Goal: Task Accomplishment & Management: Complete application form

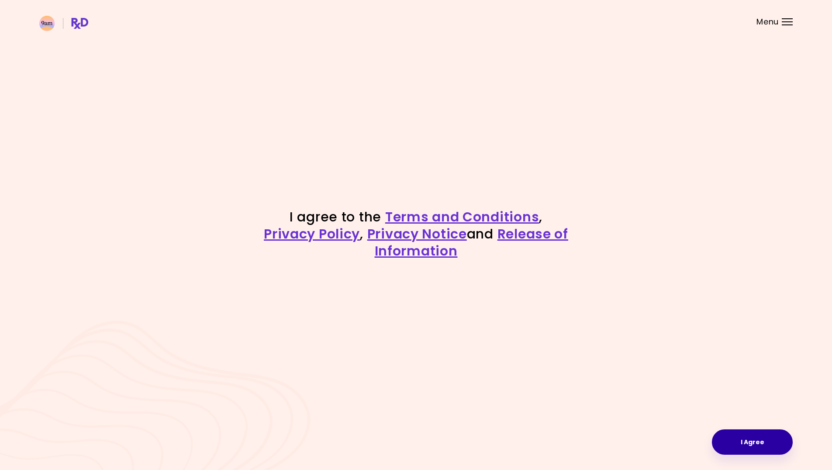
click at [757, 444] on button "I Agree" at bounding box center [752, 442] width 81 height 25
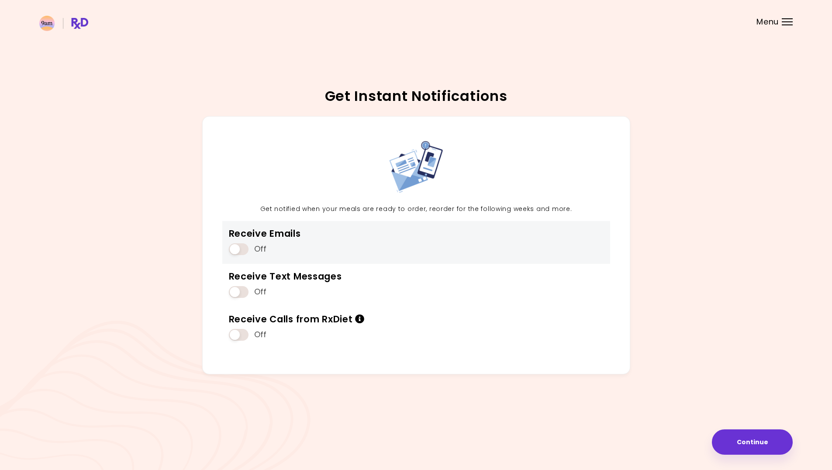
click at [239, 246] on span at bounding box center [239, 249] width 20 height 12
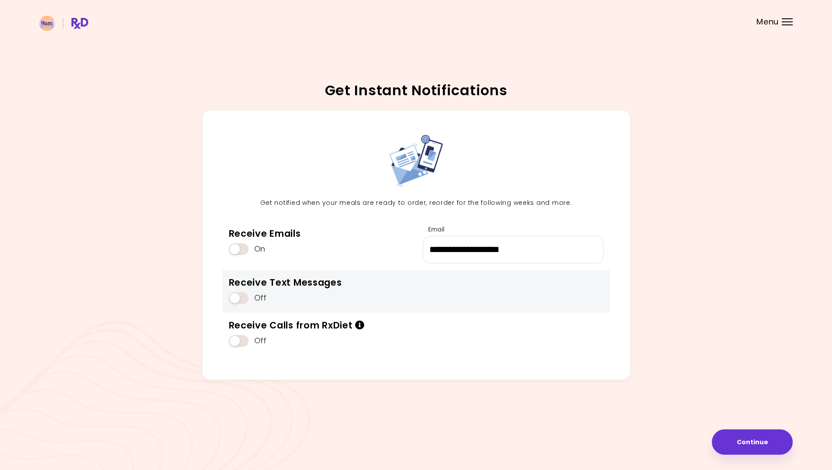
click at [240, 297] on span at bounding box center [239, 298] width 20 height 12
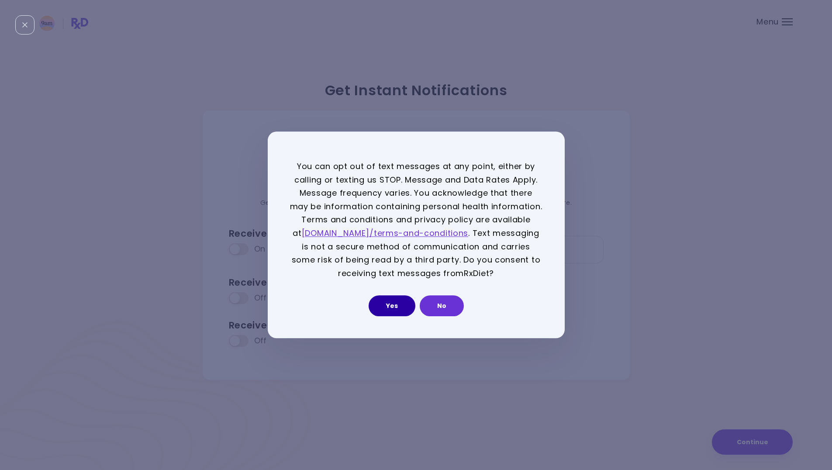
click at [385, 305] on button "Yes" at bounding box center [392, 306] width 47 height 21
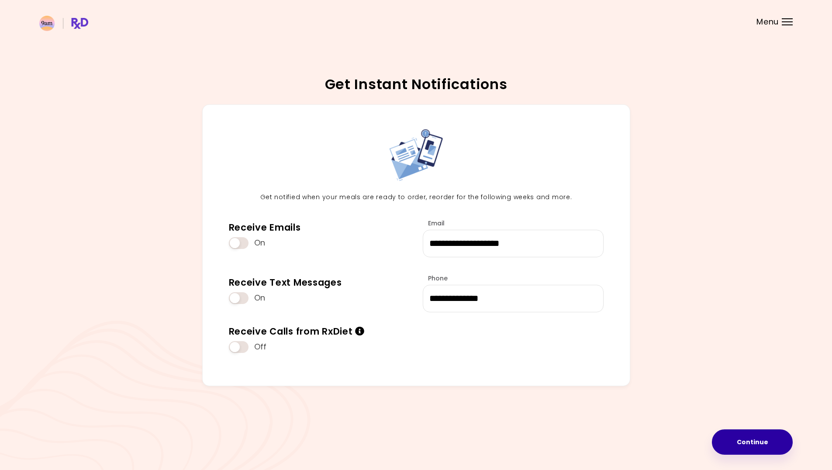
click at [754, 443] on button "Continue" at bounding box center [752, 442] width 81 height 25
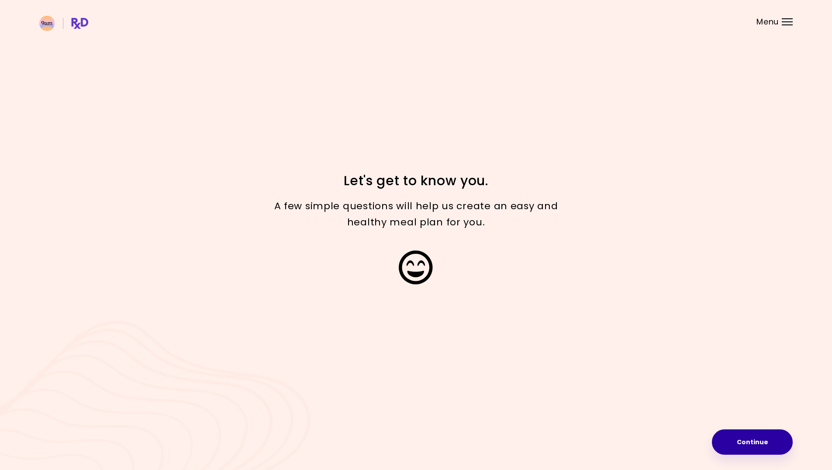
click at [750, 440] on button "Continue" at bounding box center [752, 442] width 81 height 25
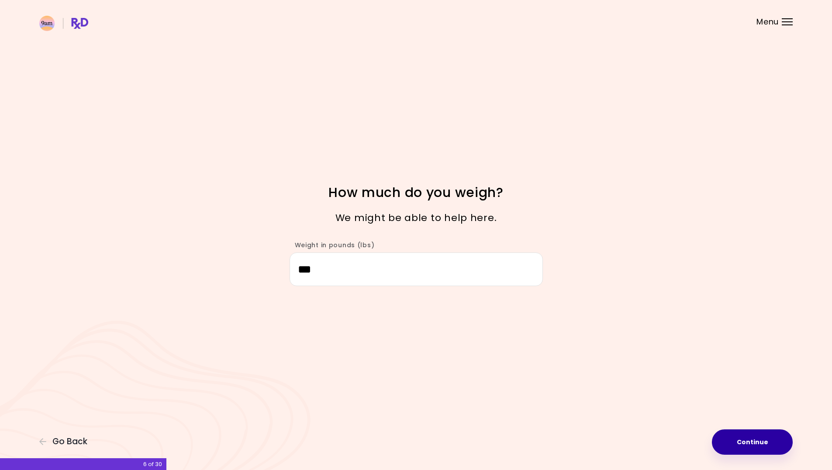
click at [755, 444] on button "Continue" at bounding box center [752, 442] width 81 height 25
select select "****"
click at [763, 442] on button "Continue" at bounding box center [752, 442] width 81 height 25
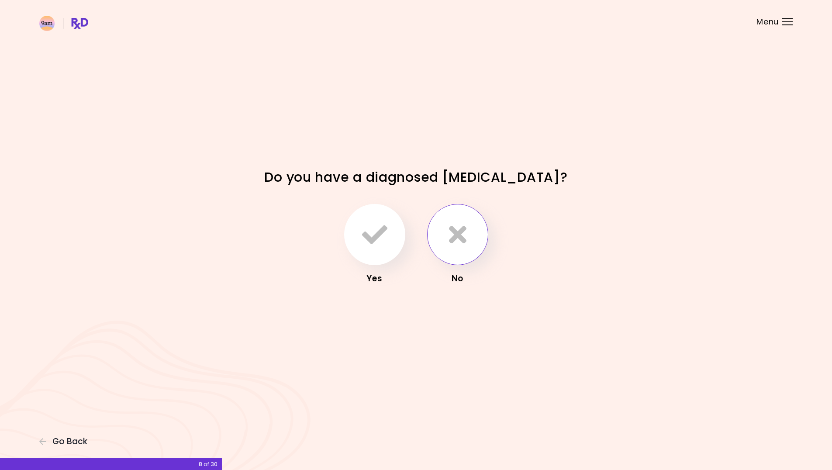
click at [458, 236] on icon "button" at bounding box center [457, 234] width 17 height 25
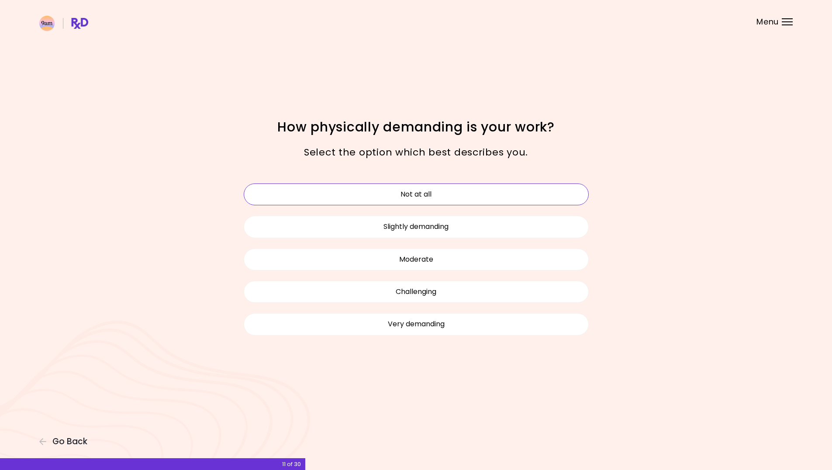
click at [425, 192] on button "Not at all" at bounding box center [416, 195] width 345 height 22
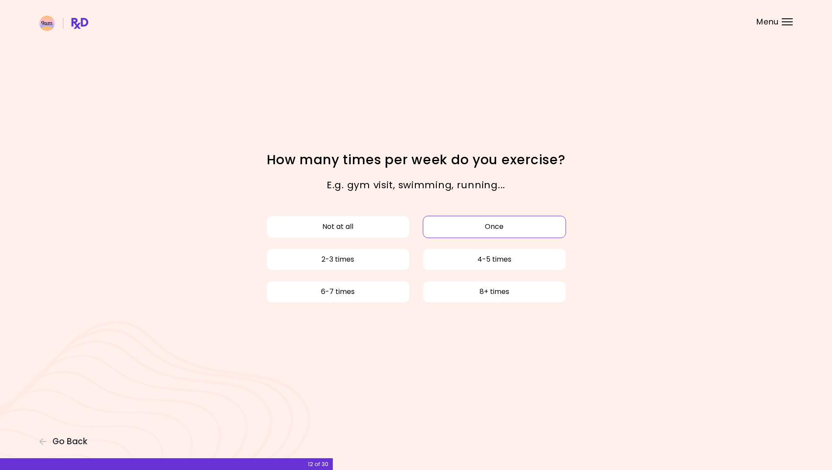
click at [490, 227] on button "Once" at bounding box center [494, 227] width 143 height 22
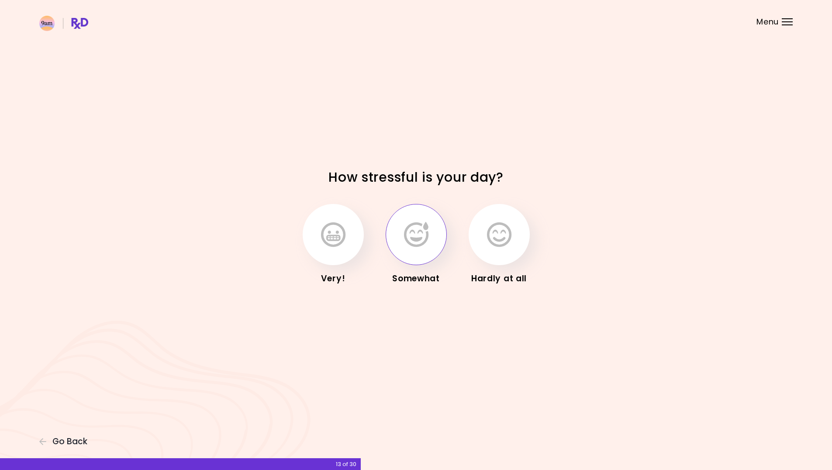
click at [415, 243] on icon "button" at bounding box center [416, 234] width 24 height 25
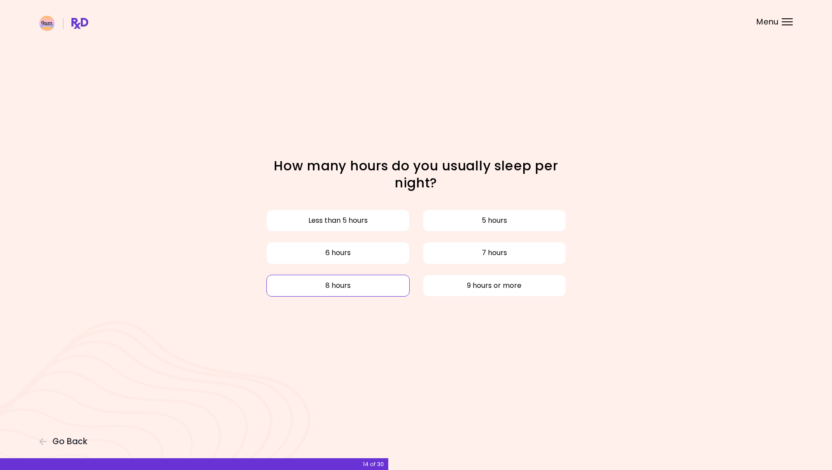
click at [359, 290] on button "8 hours" at bounding box center [338, 286] width 143 height 22
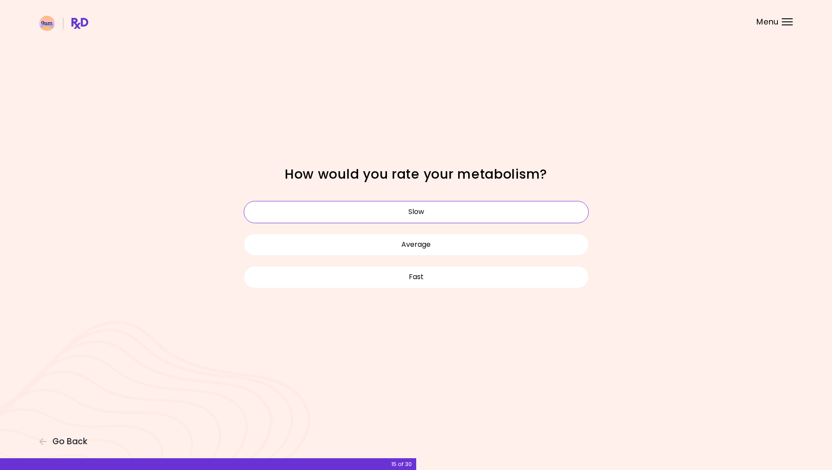
click at [417, 211] on button "Slow" at bounding box center [416, 212] width 345 height 22
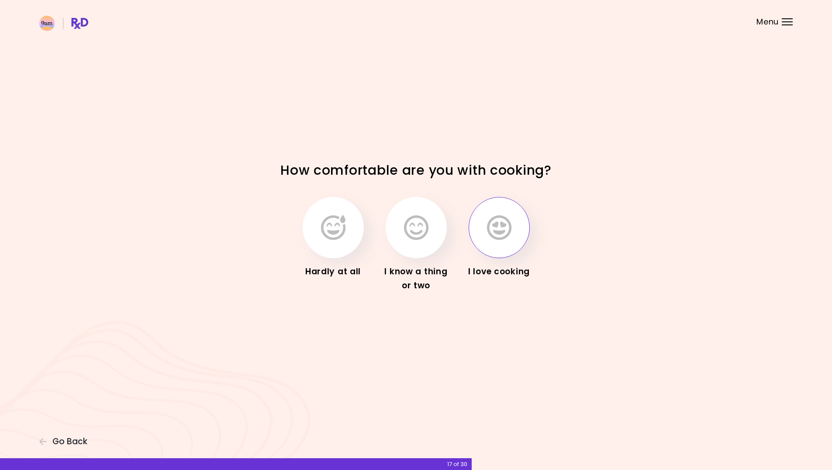
click at [502, 224] on icon "button" at bounding box center [499, 227] width 24 height 25
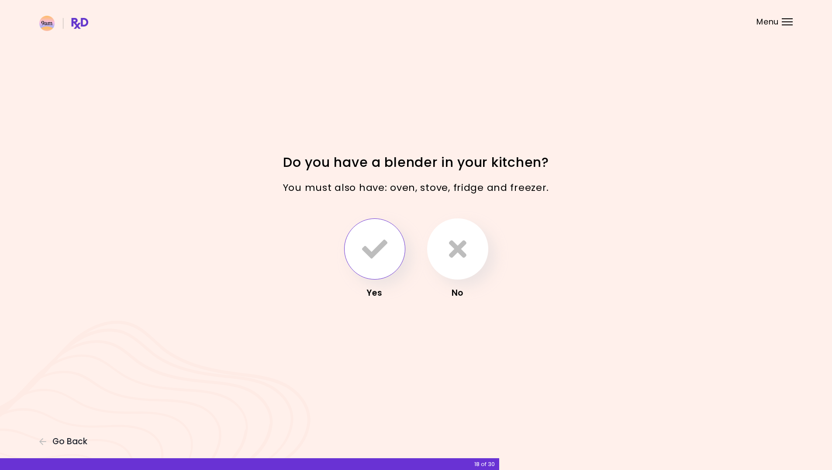
click at [372, 248] on icon "button" at bounding box center [374, 248] width 25 height 25
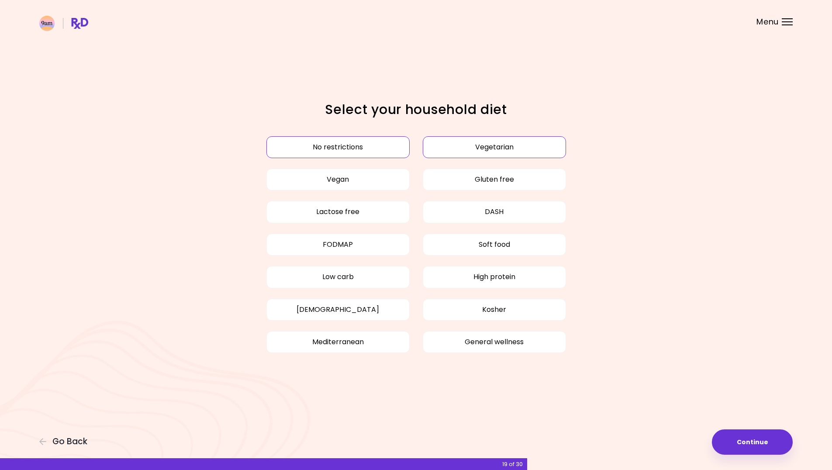
click at [488, 148] on button "Vegetarian" at bounding box center [494, 147] width 143 height 22
click at [755, 441] on button "Continue" at bounding box center [752, 442] width 81 height 25
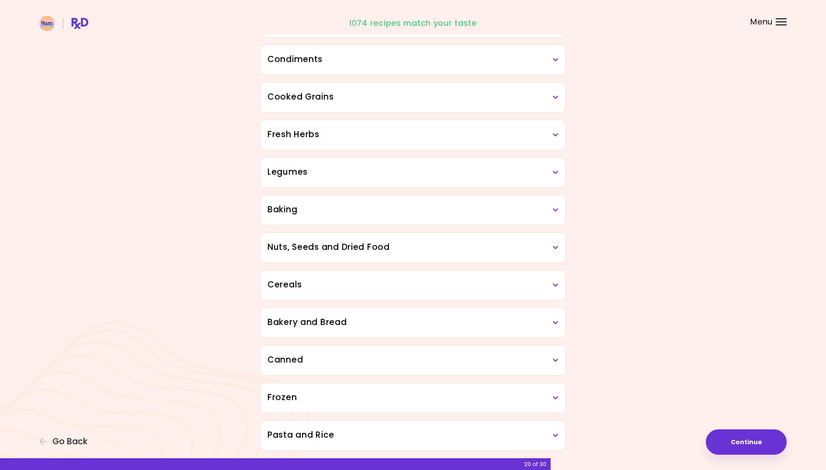
scroll to position [263, 0]
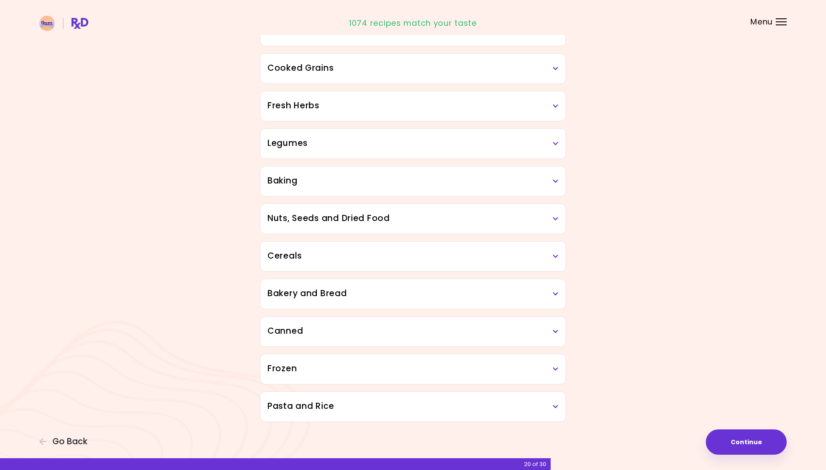
click at [554, 332] on icon at bounding box center [556, 332] width 6 height 6
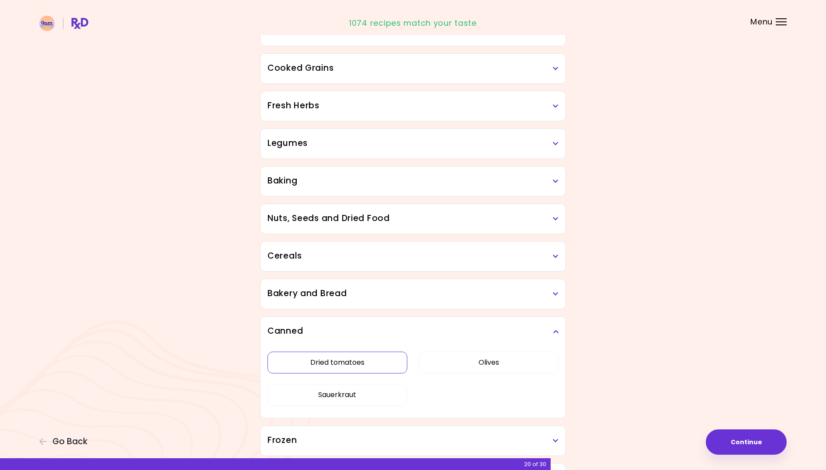
click at [321, 362] on button "Dried tomatoes" at bounding box center [337, 363] width 140 height 22
click at [333, 392] on button "Sauerkraut" at bounding box center [337, 395] width 140 height 22
click at [488, 368] on button "Olives" at bounding box center [489, 363] width 140 height 22
click at [556, 331] on icon at bounding box center [556, 332] width 6 height 6
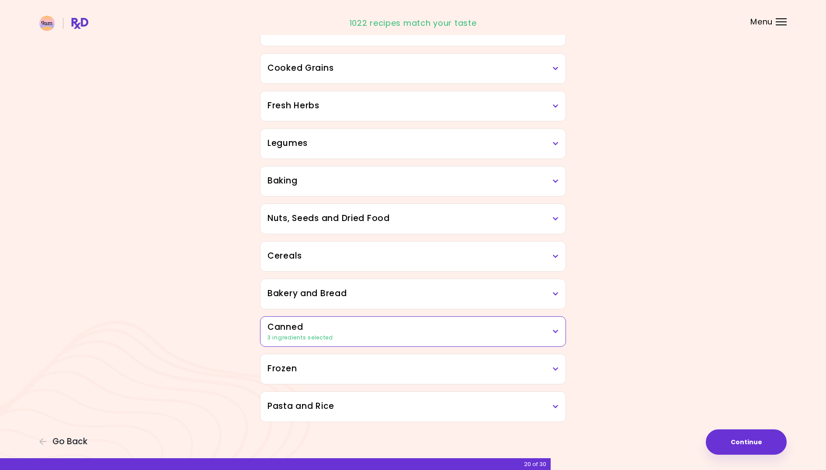
click at [555, 369] on icon at bounding box center [556, 369] width 6 height 6
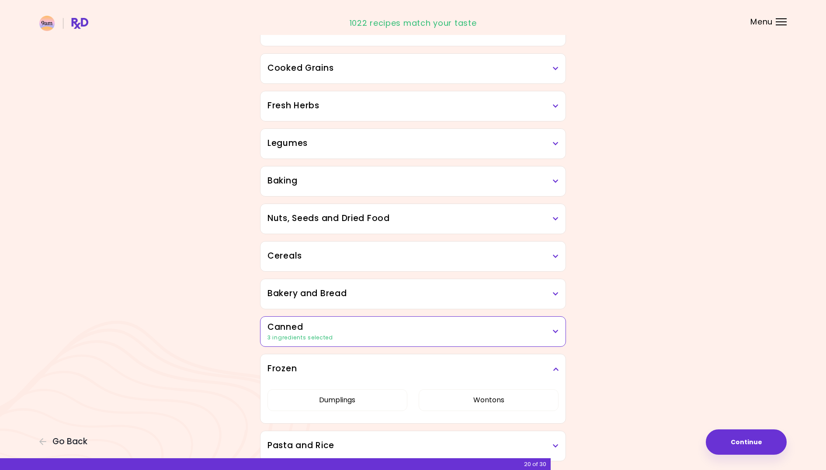
click at [555, 369] on icon at bounding box center [556, 369] width 6 height 6
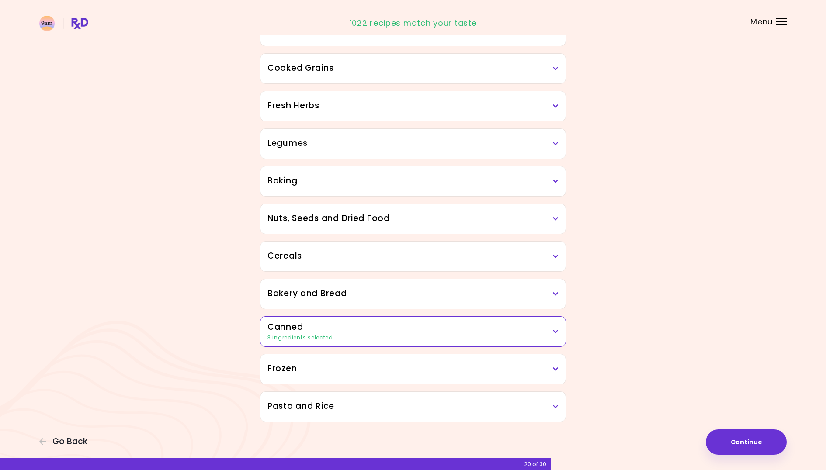
click at [557, 406] on icon at bounding box center [556, 407] width 6 height 6
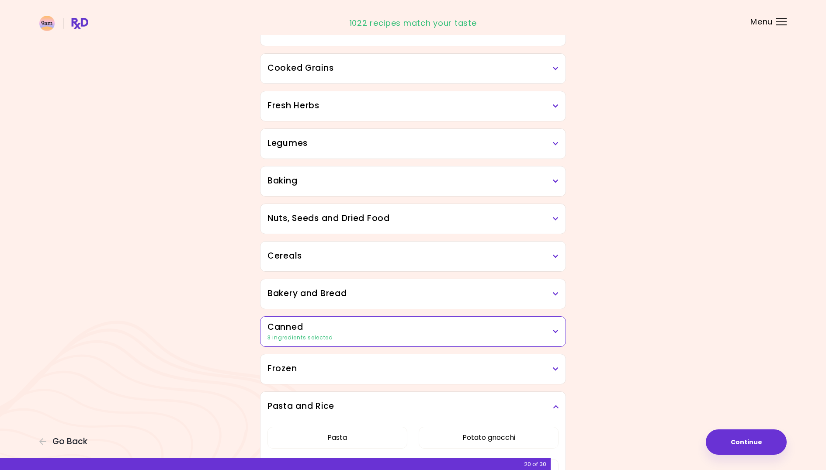
click at [557, 406] on icon at bounding box center [556, 407] width 6 height 6
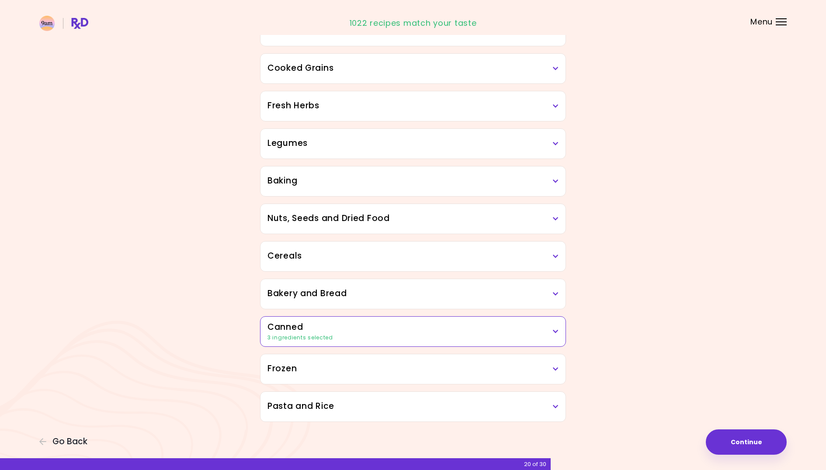
click at [557, 292] on icon at bounding box center [556, 294] width 6 height 6
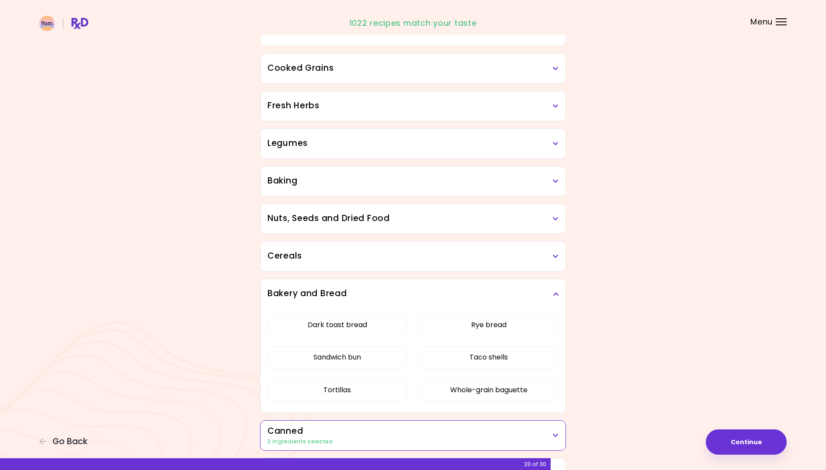
click at [557, 292] on icon at bounding box center [556, 294] width 6 height 6
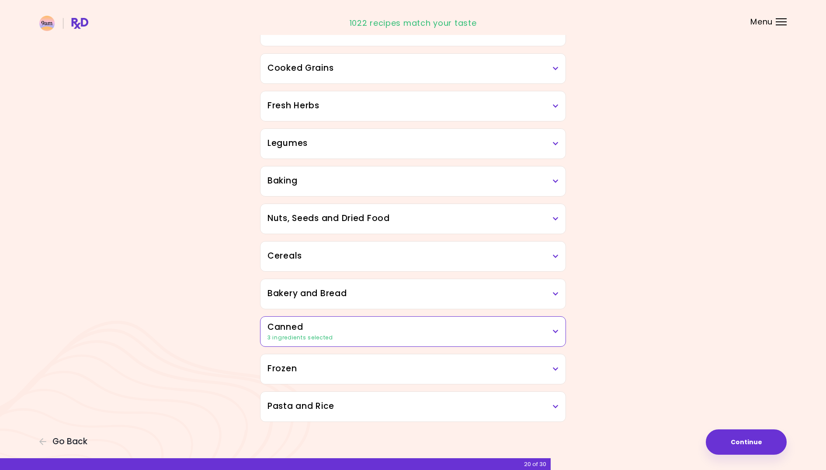
click at [558, 255] on icon at bounding box center [556, 256] width 6 height 6
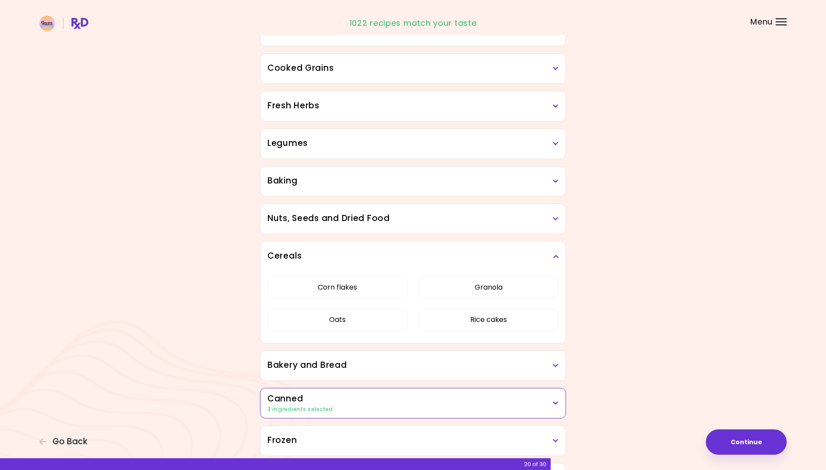
click at [558, 255] on icon at bounding box center [556, 256] width 6 height 6
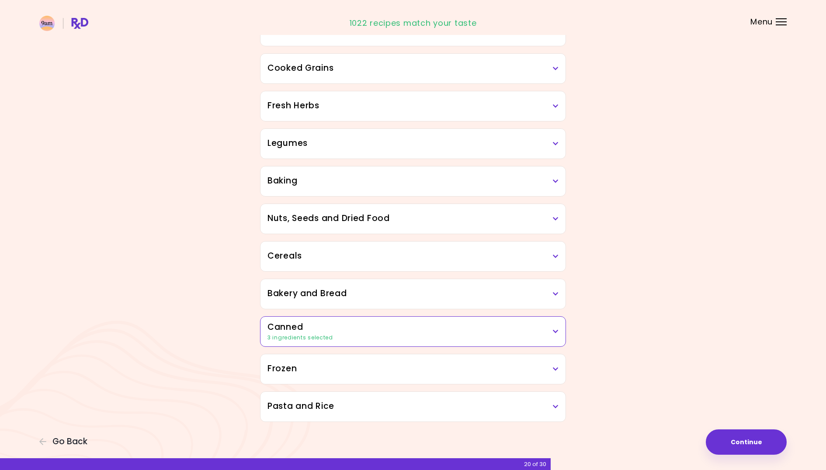
click at [556, 218] on icon at bounding box center [556, 219] width 6 height 6
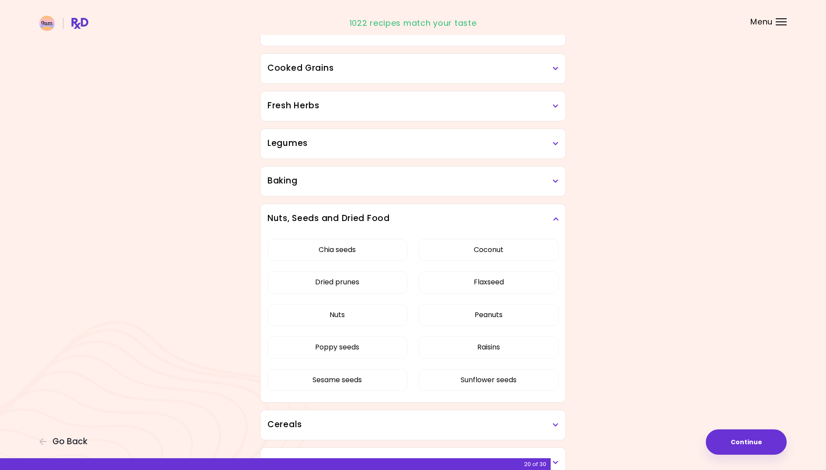
click at [556, 218] on icon at bounding box center [556, 219] width 6 height 6
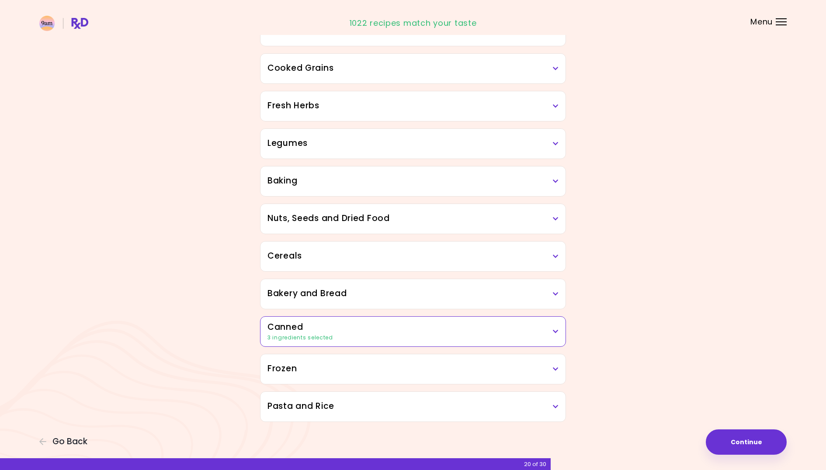
click at [554, 180] on icon at bounding box center [556, 181] width 6 height 6
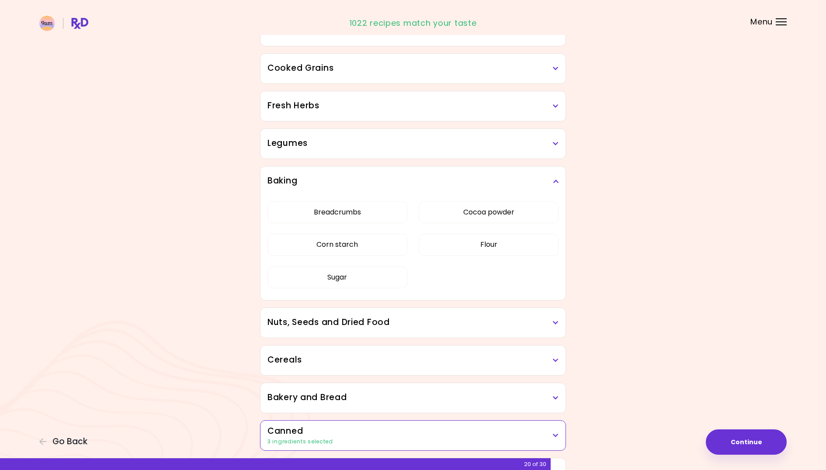
click at [554, 180] on icon at bounding box center [556, 181] width 6 height 6
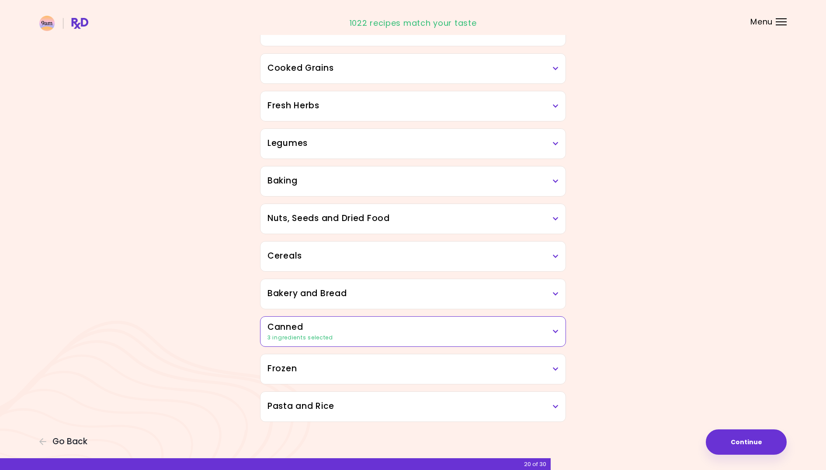
click at [555, 142] on icon at bounding box center [556, 144] width 6 height 6
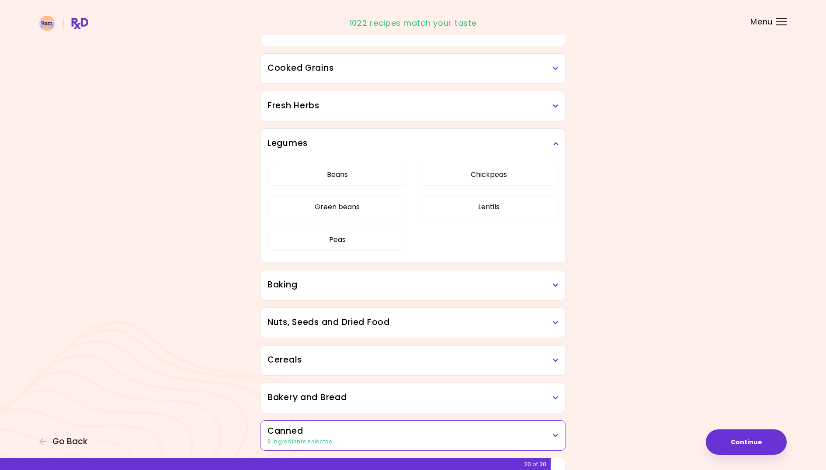
click at [555, 142] on icon at bounding box center [556, 144] width 6 height 6
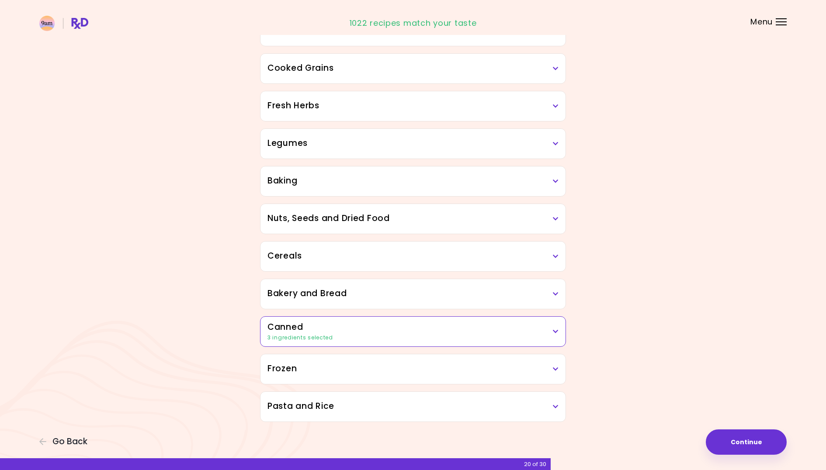
click at [557, 104] on icon at bounding box center [556, 106] width 6 height 6
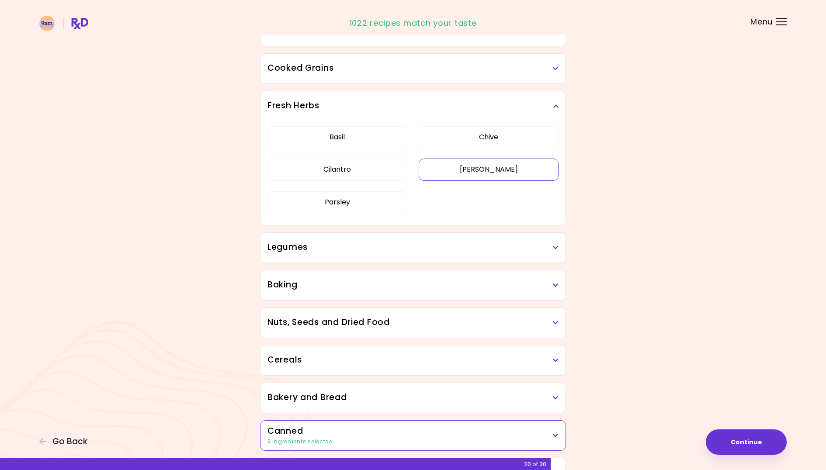
click at [523, 173] on button "[PERSON_NAME]" at bounding box center [489, 170] width 140 height 22
click at [555, 106] on icon at bounding box center [556, 106] width 6 height 6
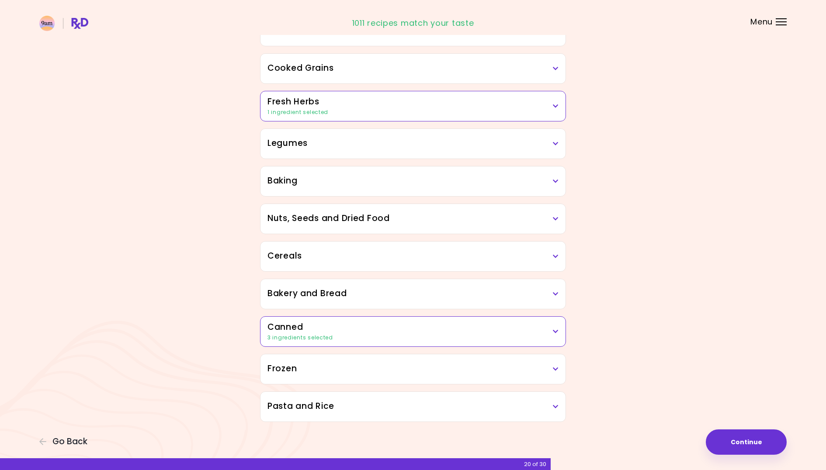
click at [556, 67] on icon at bounding box center [556, 69] width 6 height 6
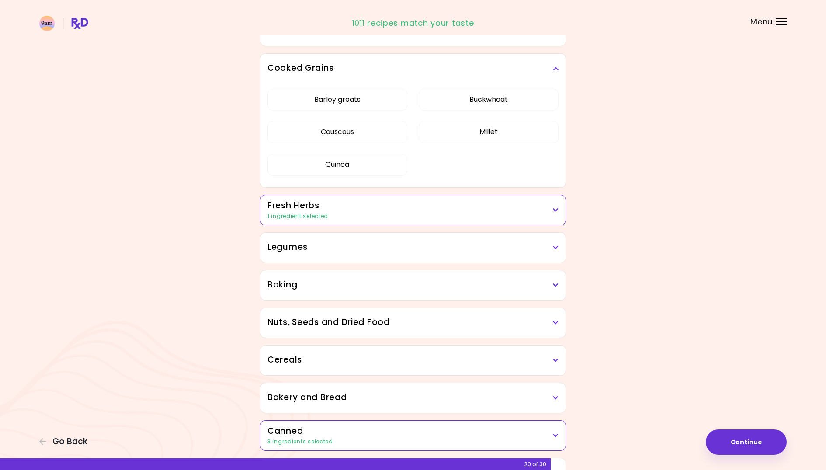
click at [556, 67] on icon at bounding box center [556, 69] width 6 height 6
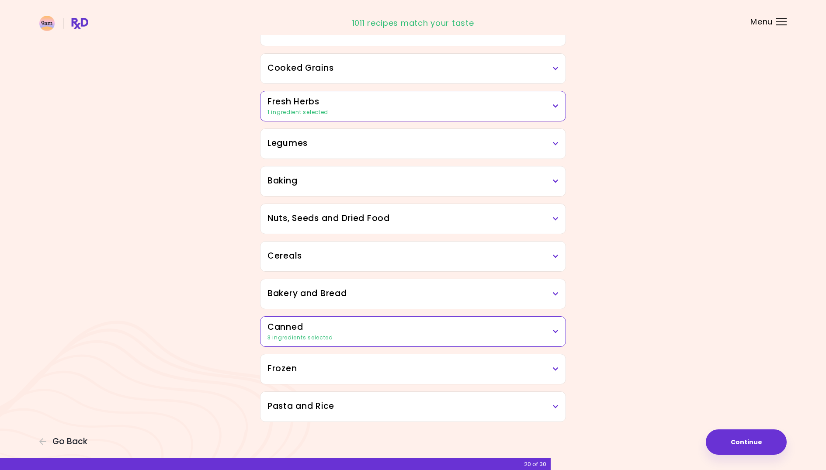
click at [556, 67] on icon at bounding box center [556, 69] width 6 height 6
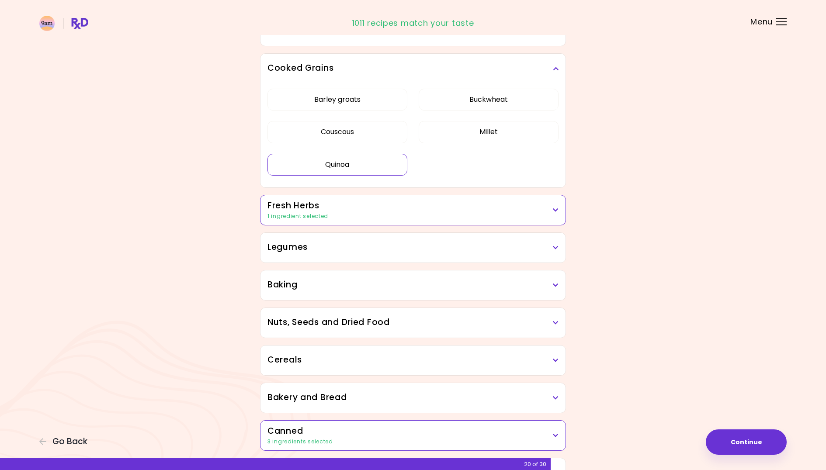
click at [345, 166] on button "Quinoa" at bounding box center [337, 165] width 140 height 22
click at [372, 162] on button "Quinoa" at bounding box center [337, 165] width 140 height 22
click at [556, 69] on icon at bounding box center [556, 69] width 6 height 6
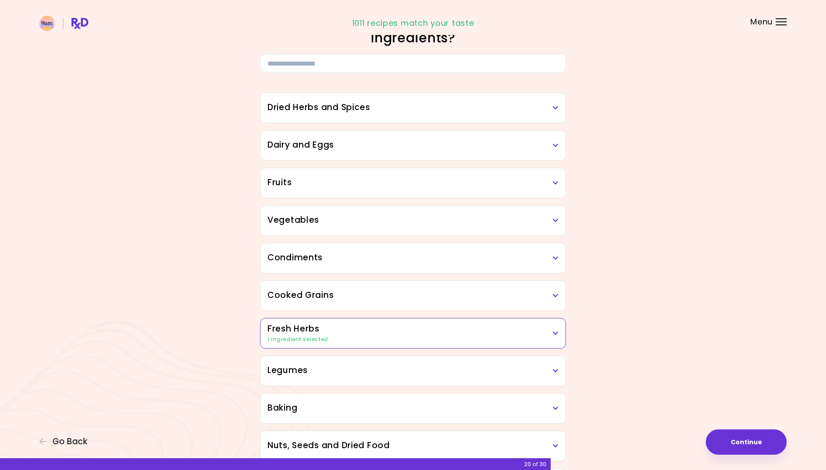
scroll to position [21, 0]
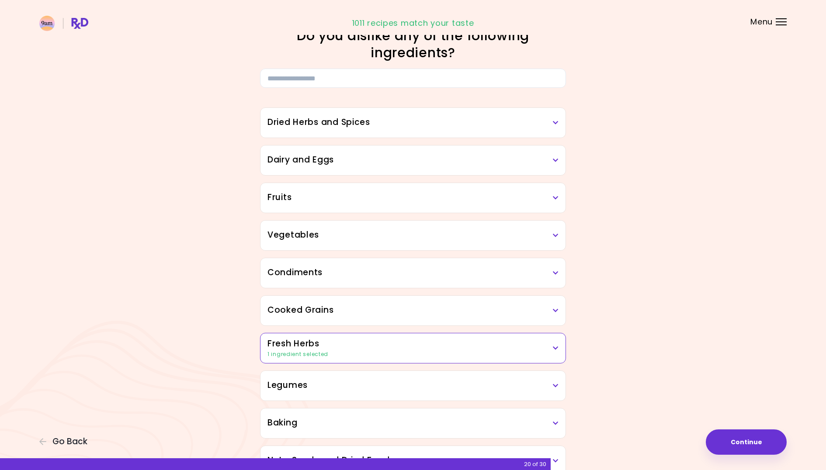
click at [555, 272] on icon at bounding box center [556, 273] width 6 height 6
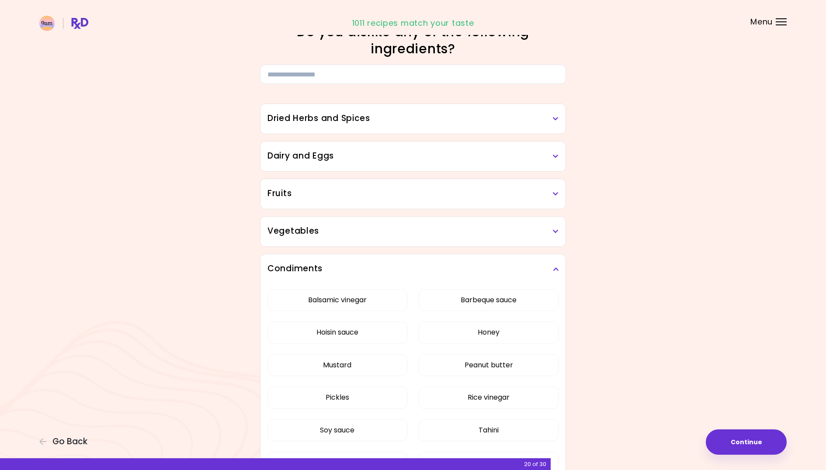
scroll to position [13, 0]
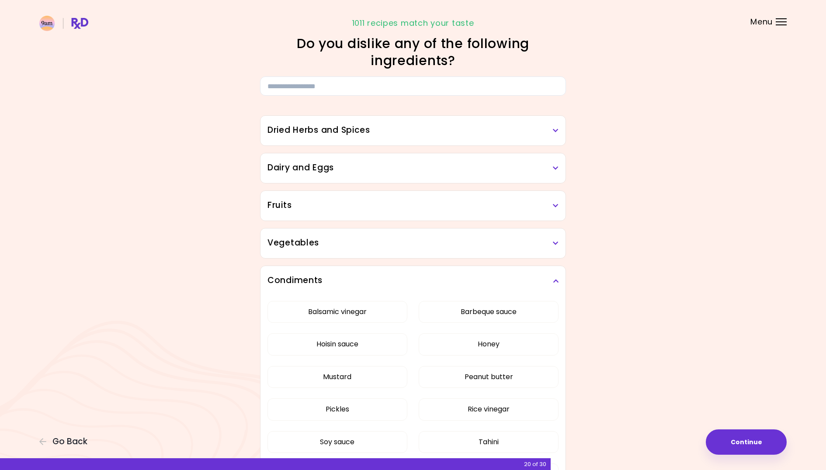
click at [556, 279] on icon at bounding box center [556, 281] width 6 height 6
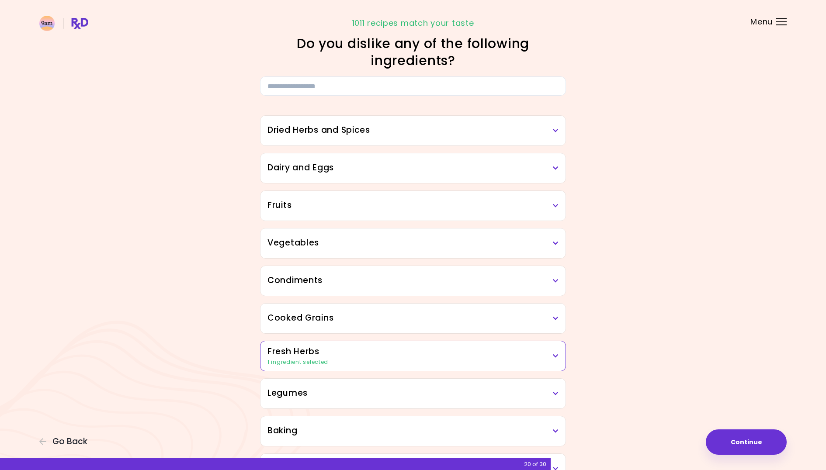
click at [555, 244] on icon at bounding box center [556, 243] width 6 height 6
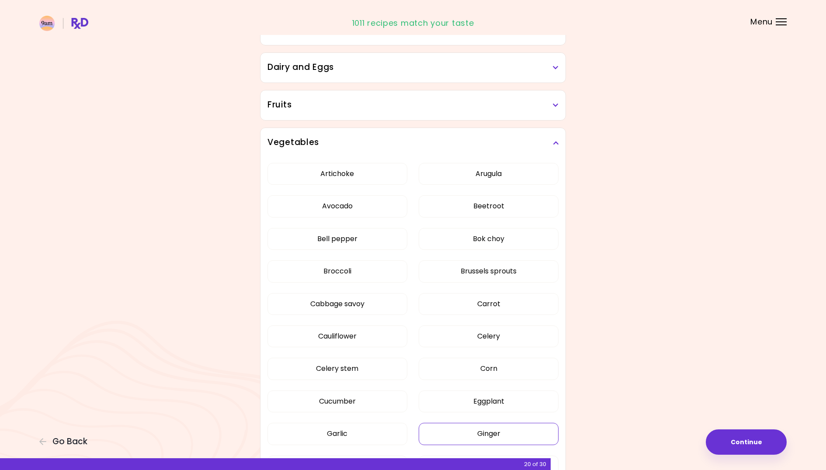
scroll to position [5, 0]
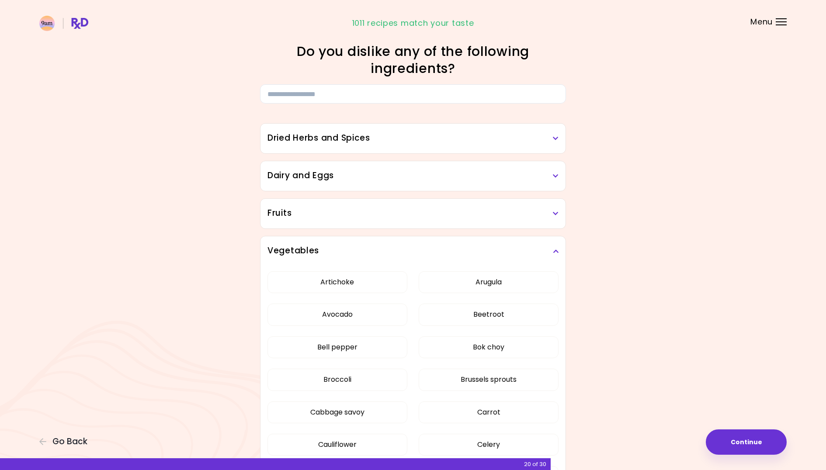
click at [556, 250] on icon at bounding box center [556, 251] width 6 height 6
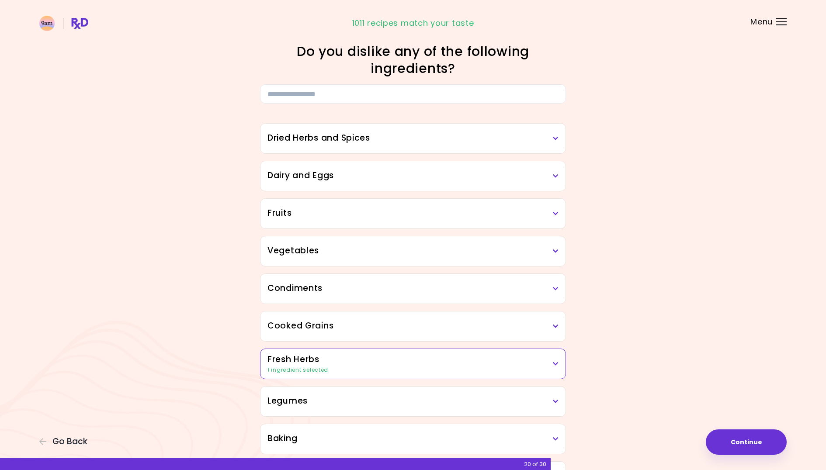
click at [556, 213] on icon at bounding box center [556, 214] width 6 height 6
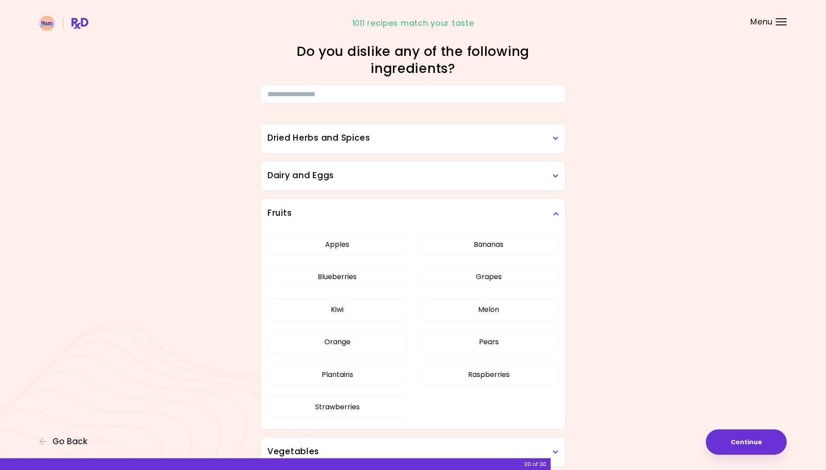
click at [556, 213] on icon at bounding box center [556, 214] width 6 height 6
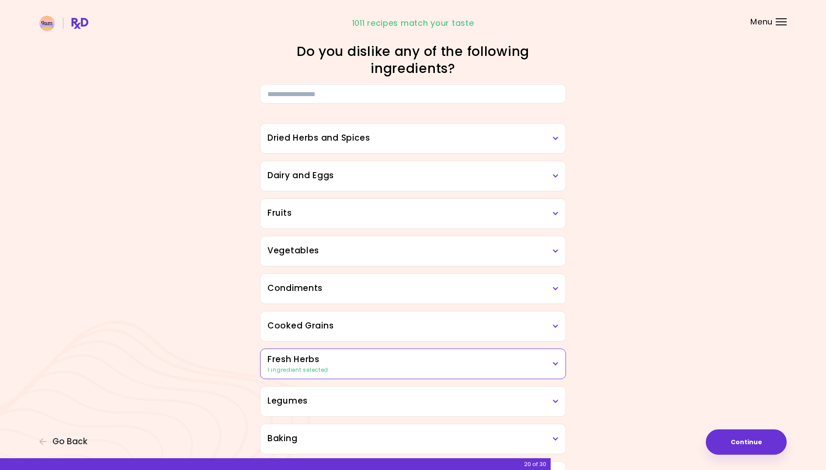
click at [555, 176] on icon at bounding box center [556, 176] width 6 height 6
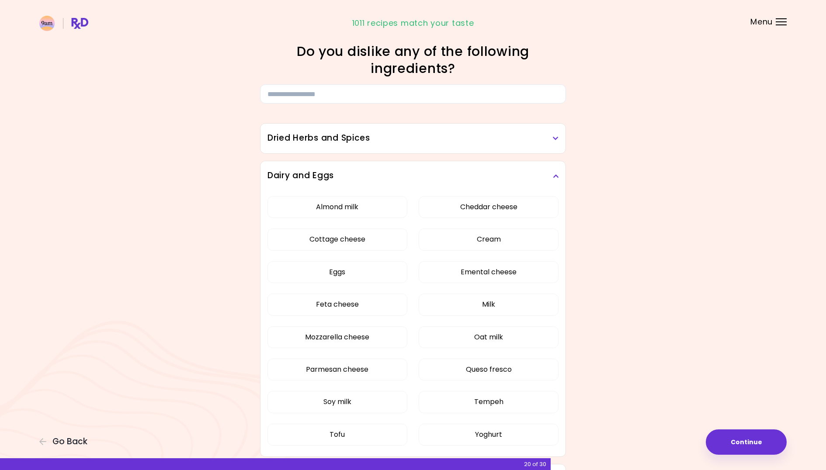
click at [555, 176] on icon at bounding box center [556, 176] width 6 height 6
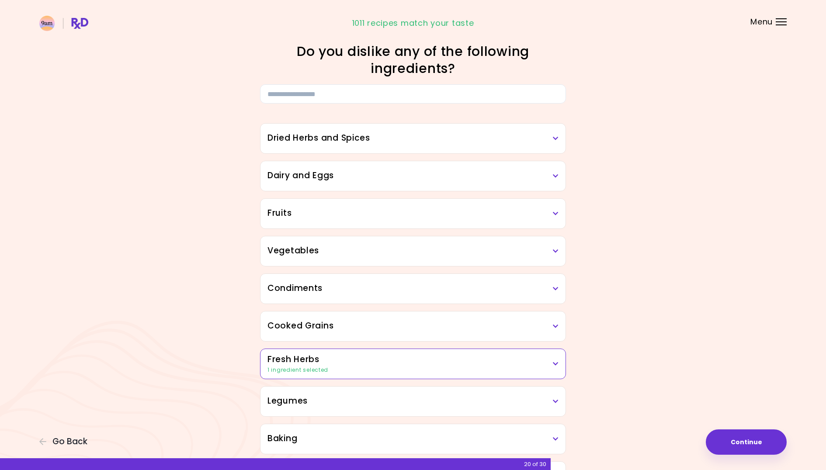
click at [554, 135] on h3 "Dried Herbs and Spices" at bounding box center [412, 138] width 291 height 13
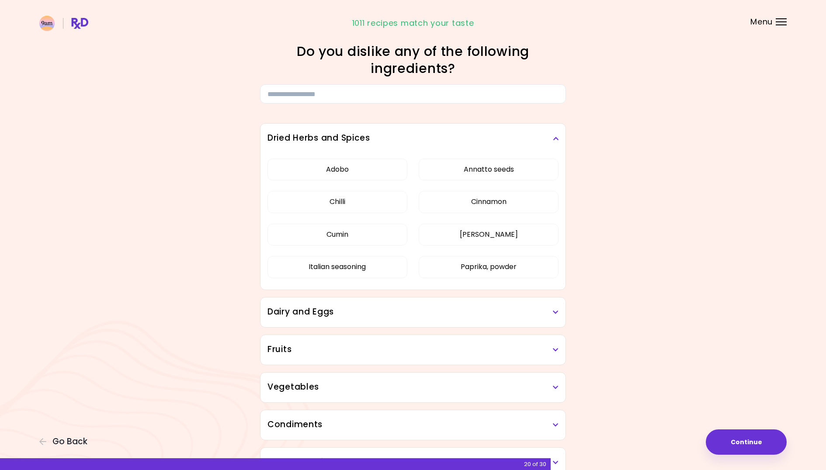
click at [554, 135] on h3 "Dried Herbs and Spices" at bounding box center [412, 138] width 291 height 13
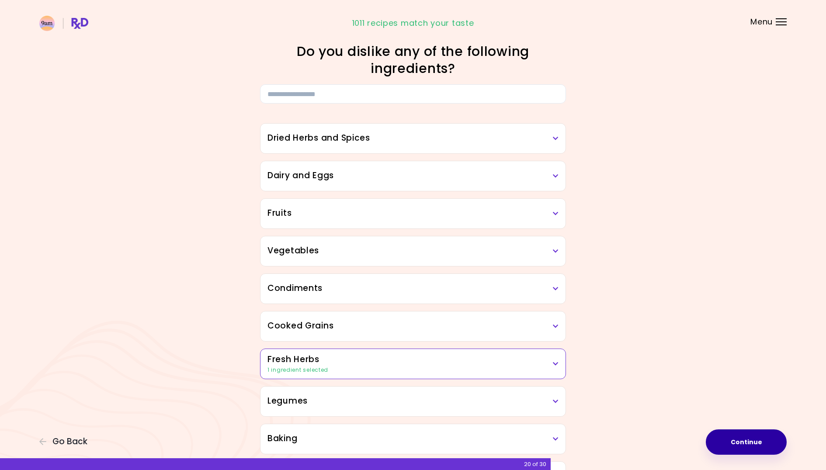
click at [752, 440] on button "Continue" at bounding box center [746, 442] width 81 height 25
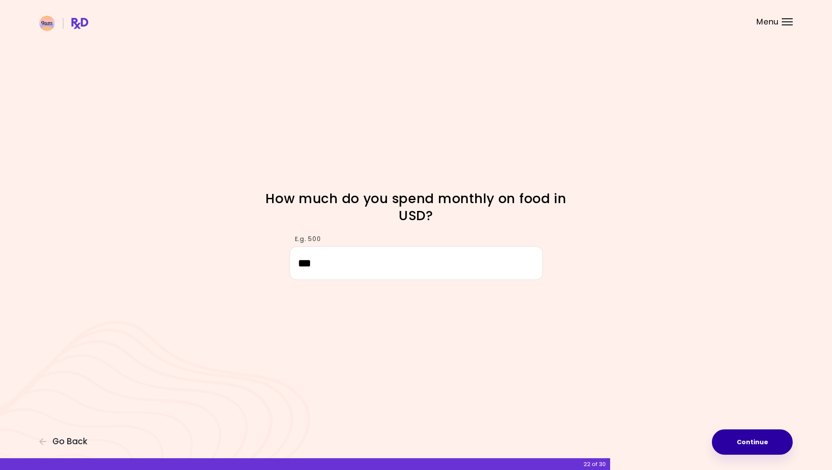
type input "***"
click at [759, 440] on button "Continue" at bounding box center [752, 442] width 81 height 25
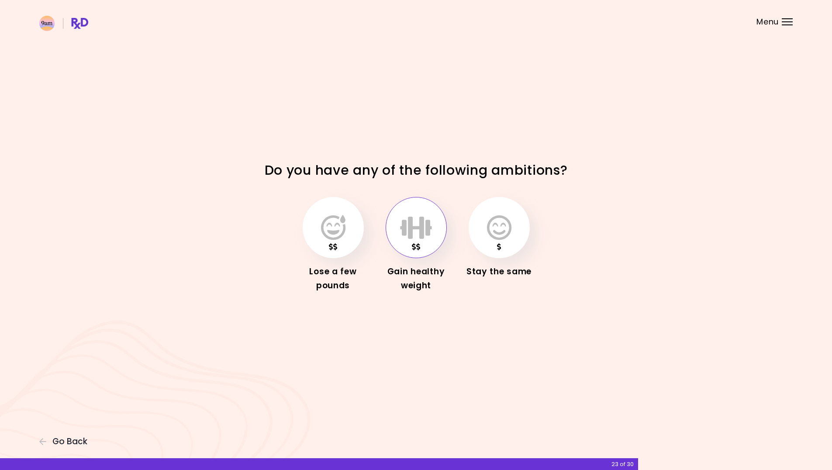
click at [416, 230] on icon "button" at bounding box center [416, 227] width 32 height 25
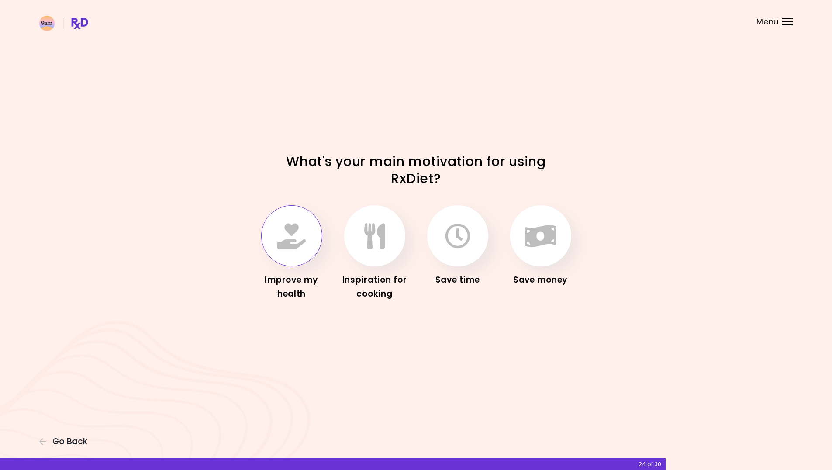
click at [286, 243] on icon "button" at bounding box center [291, 235] width 28 height 25
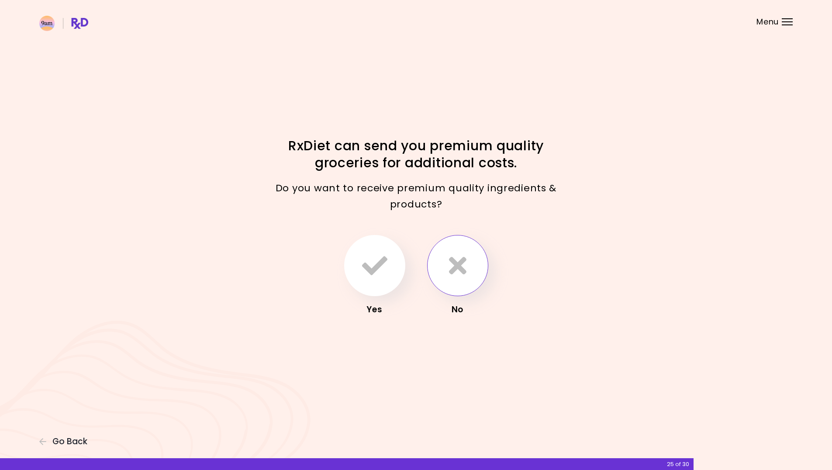
click at [459, 265] on icon "button" at bounding box center [457, 265] width 17 height 25
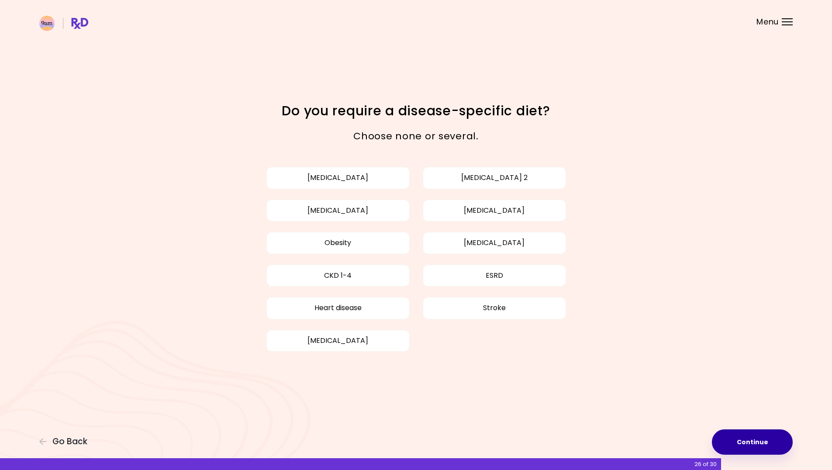
click at [751, 441] on button "Continue" at bounding box center [752, 442] width 81 height 25
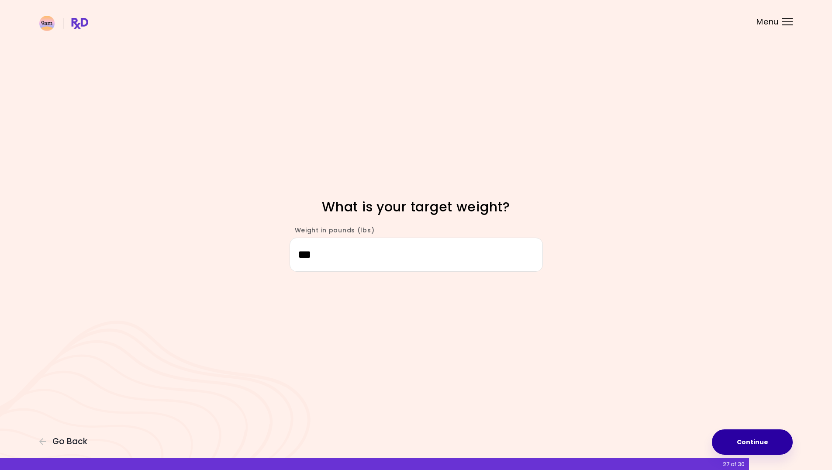
type input "***"
click at [757, 440] on button "Continue" at bounding box center [752, 442] width 81 height 25
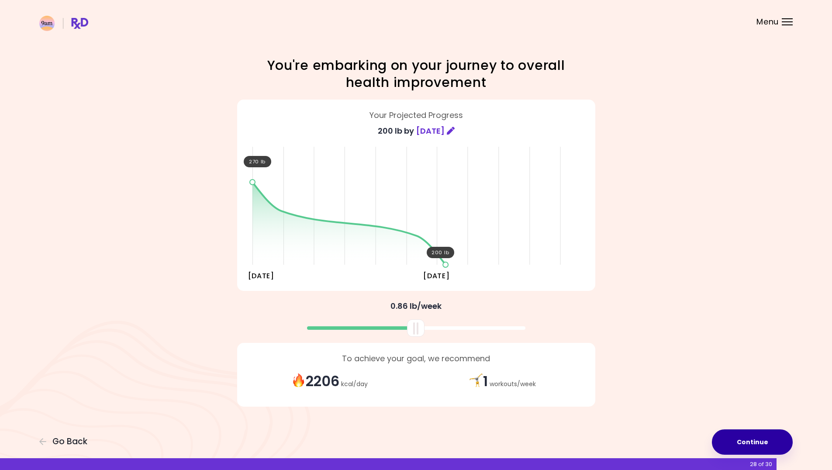
click at [762, 443] on button "Continue" at bounding box center [752, 442] width 81 height 25
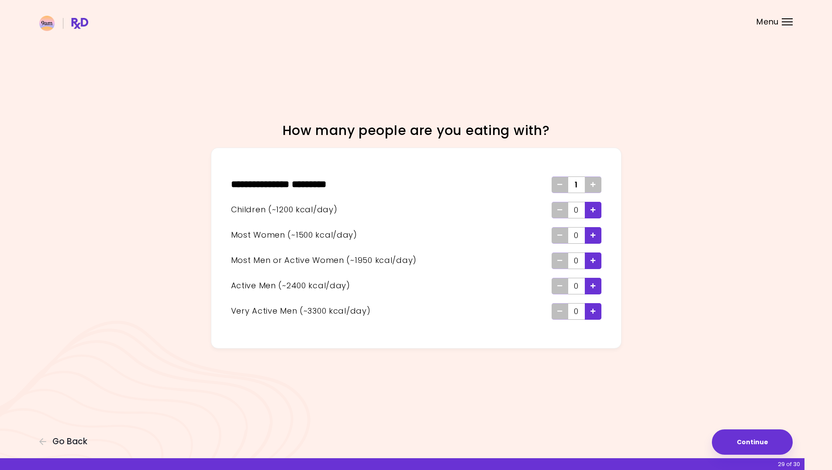
click at [595, 233] on icon "Add - Woman" at bounding box center [593, 235] width 5 height 6
click at [757, 440] on button "Continue" at bounding box center [752, 442] width 81 height 25
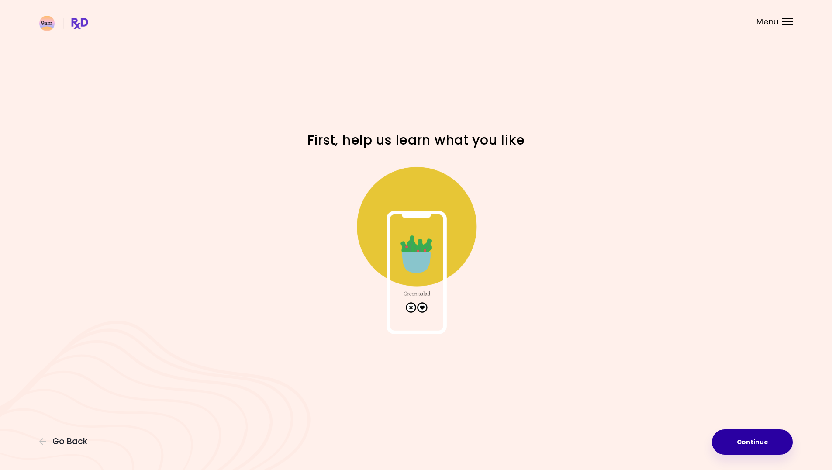
click at [752, 444] on button "Continue" at bounding box center [752, 442] width 81 height 25
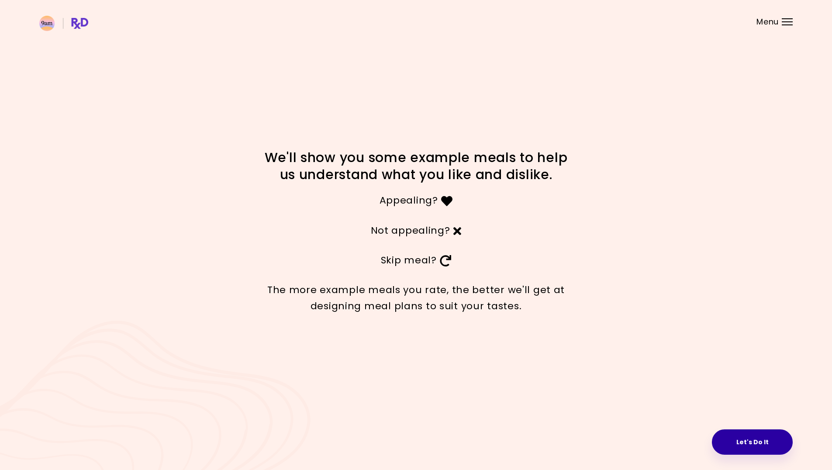
click at [758, 443] on button "Let's Do It" at bounding box center [752, 442] width 81 height 25
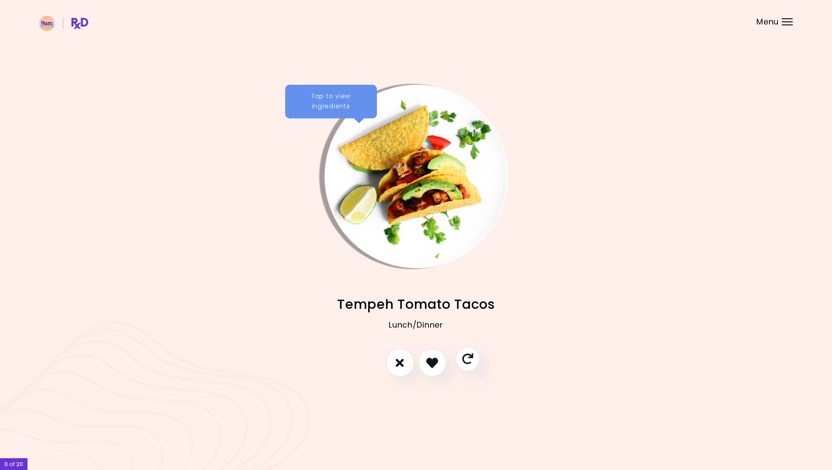
click at [464, 359] on icon "Skip" at bounding box center [467, 359] width 11 height 11
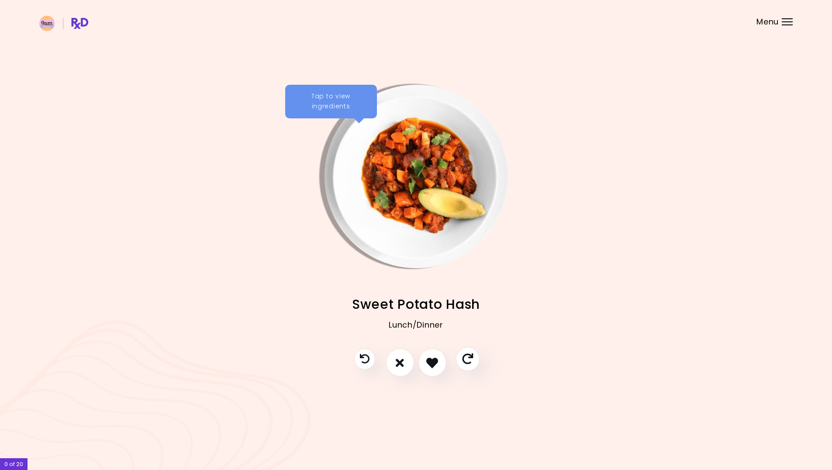
click at [466, 359] on icon "Skip" at bounding box center [467, 359] width 11 height 11
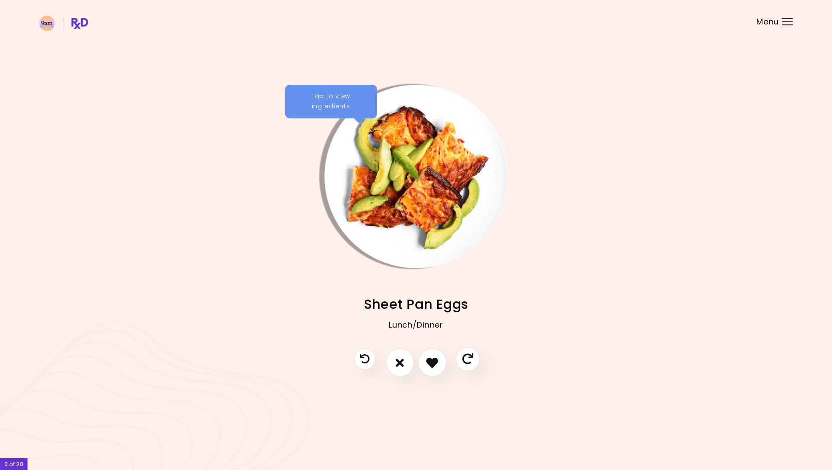
click at [466, 357] on icon "Skip" at bounding box center [467, 359] width 11 height 11
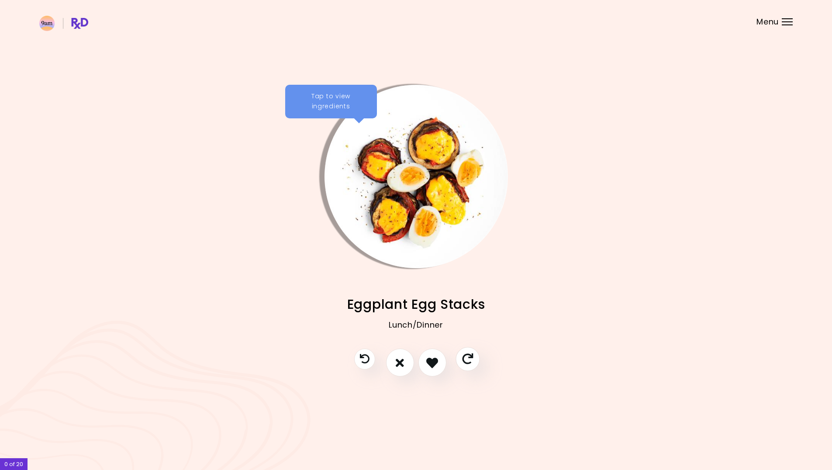
click at [466, 357] on icon "Skip" at bounding box center [467, 359] width 11 height 11
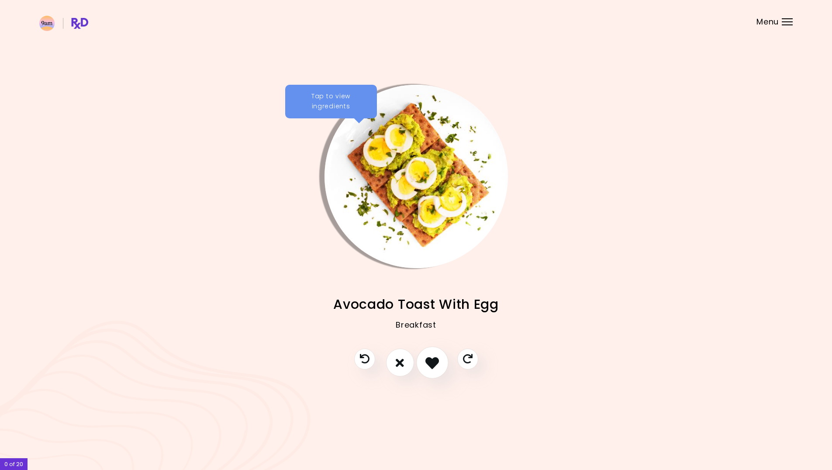
click at [433, 361] on icon "I like this recipe" at bounding box center [433, 363] width 14 height 14
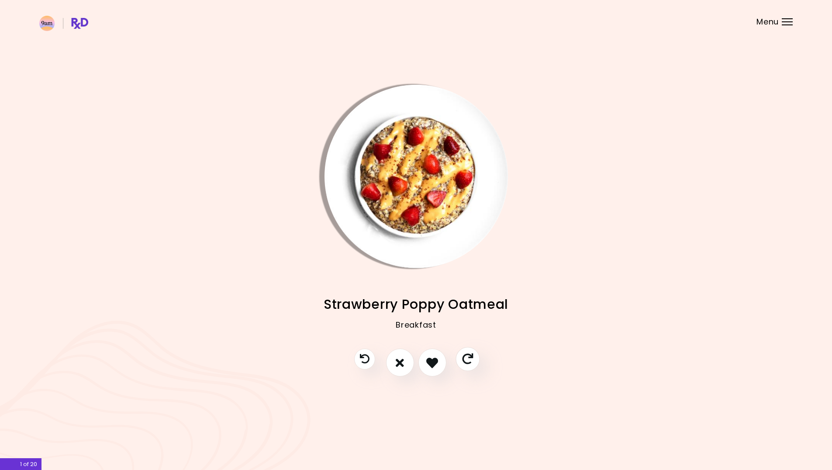
click at [464, 360] on icon "Skip" at bounding box center [467, 359] width 11 height 11
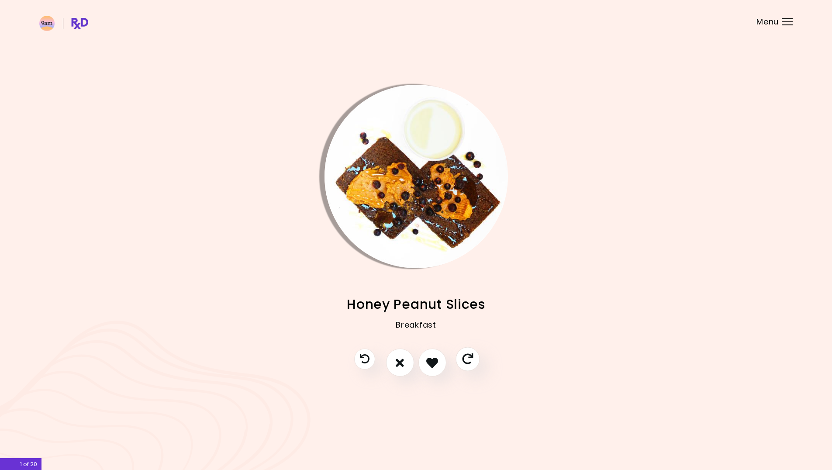
click at [467, 360] on icon "Skip" at bounding box center [467, 359] width 11 height 11
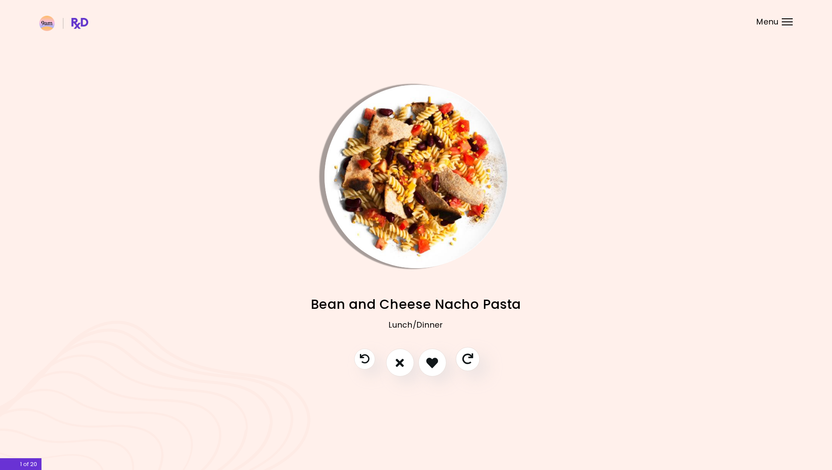
click at [467, 360] on icon "Skip" at bounding box center [467, 359] width 11 height 11
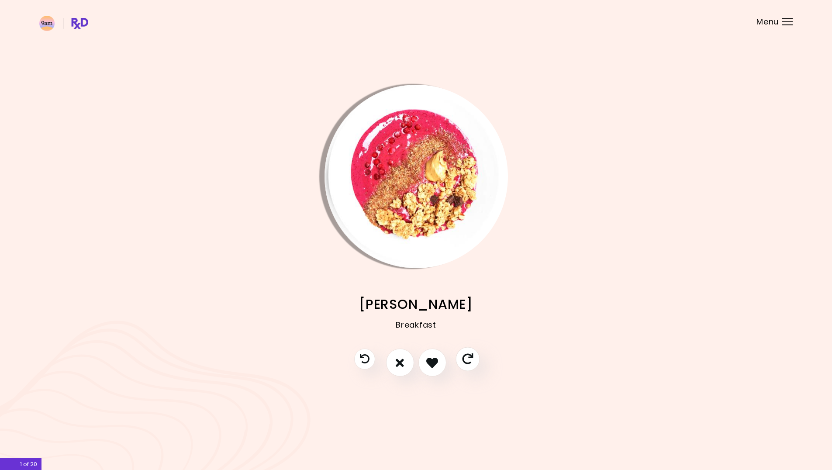
click at [467, 360] on icon "Skip" at bounding box center [467, 359] width 11 height 11
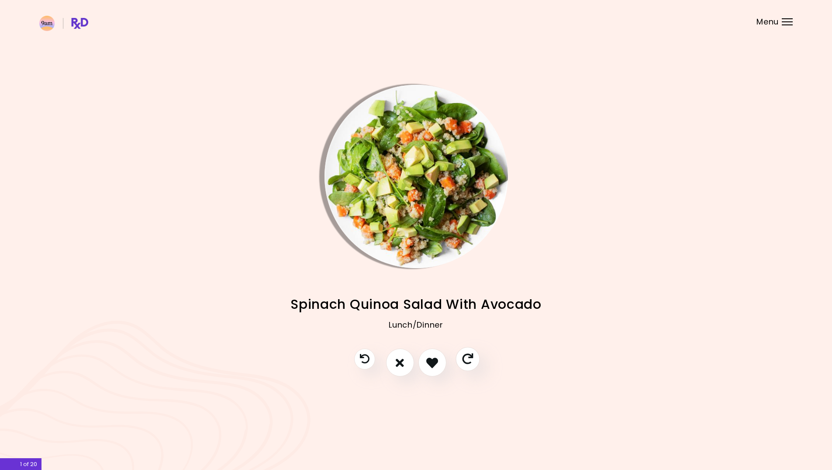
click at [467, 360] on icon "Skip" at bounding box center [467, 359] width 11 height 11
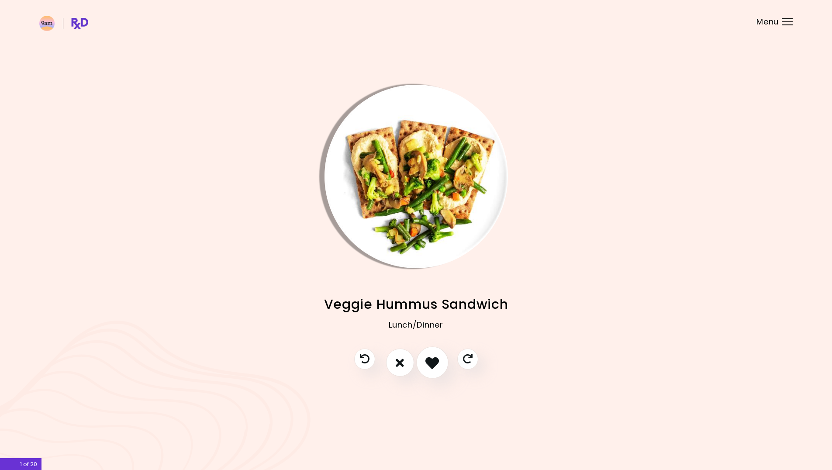
click at [435, 362] on icon "I like this recipe" at bounding box center [433, 363] width 14 height 14
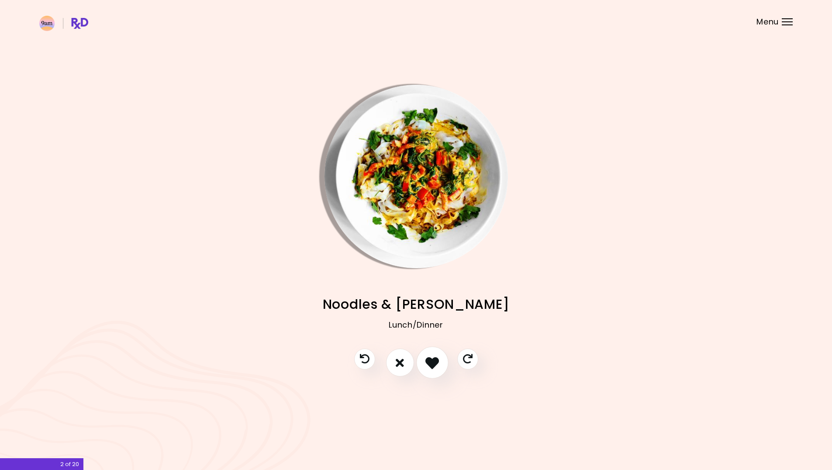
click at [436, 361] on icon "I like this recipe" at bounding box center [433, 363] width 14 height 14
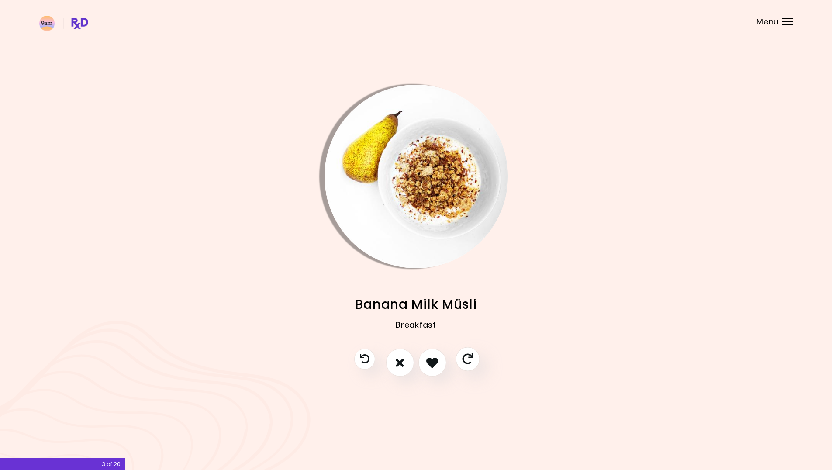
click at [468, 359] on icon "Skip" at bounding box center [467, 359] width 11 height 11
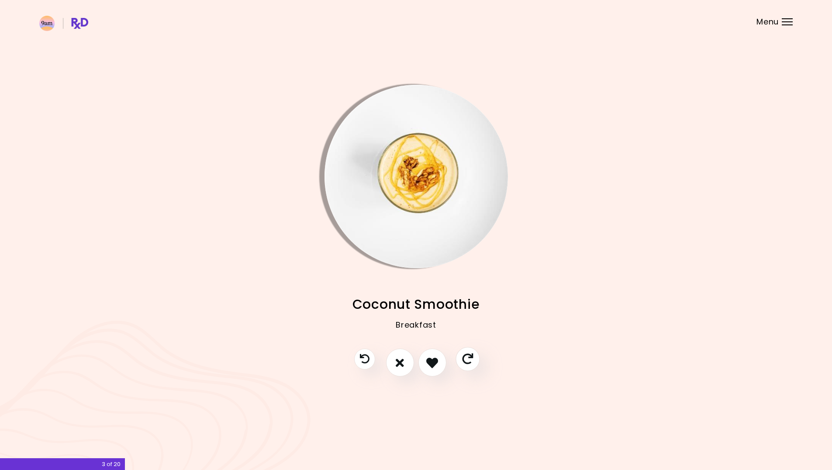
click at [468, 359] on icon "Skip" at bounding box center [467, 359] width 11 height 11
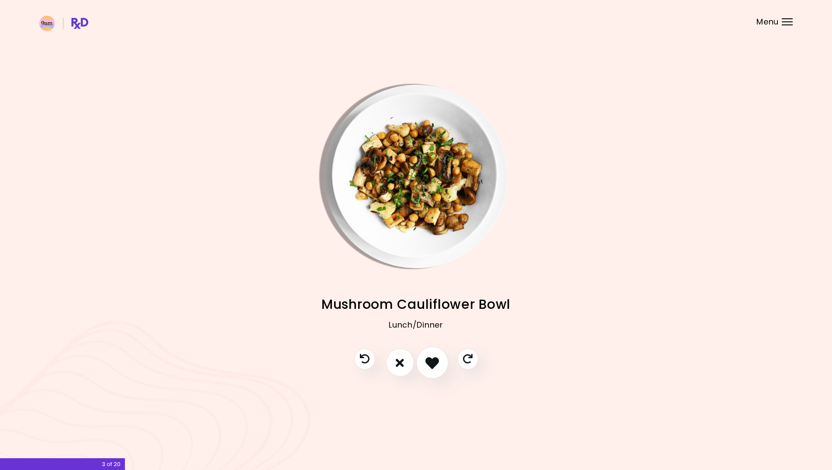
click at [430, 361] on icon "I like this recipe" at bounding box center [433, 363] width 14 height 14
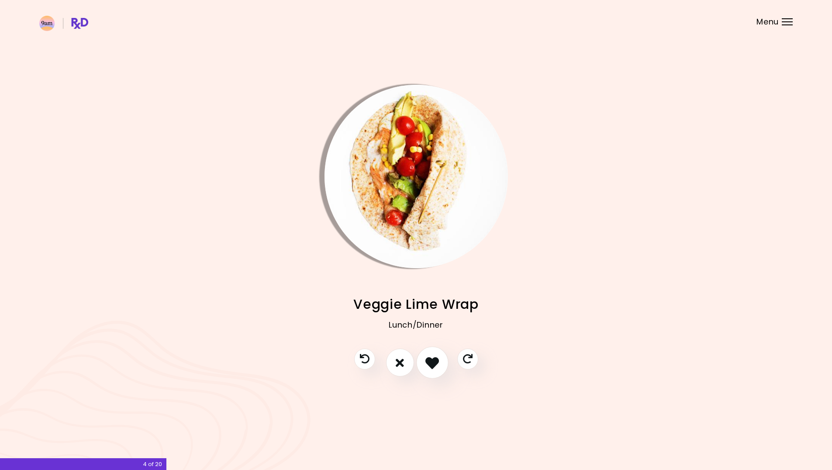
click at [434, 363] on icon "I like this recipe" at bounding box center [433, 363] width 14 height 14
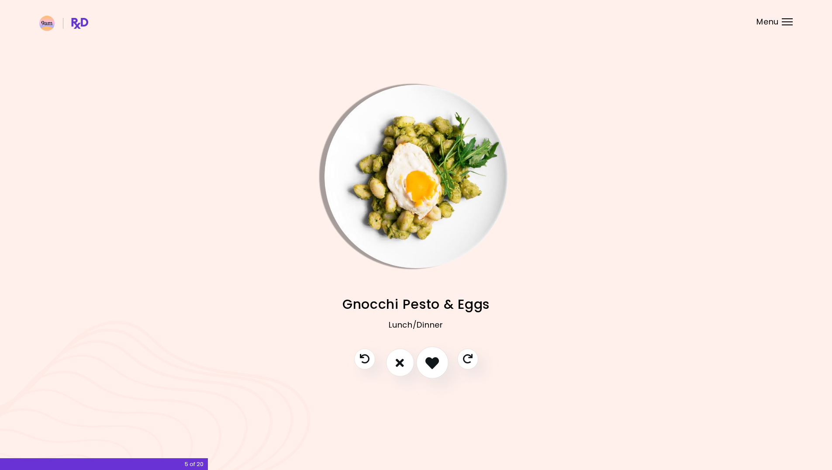
click at [432, 363] on icon "I like this recipe" at bounding box center [433, 363] width 14 height 14
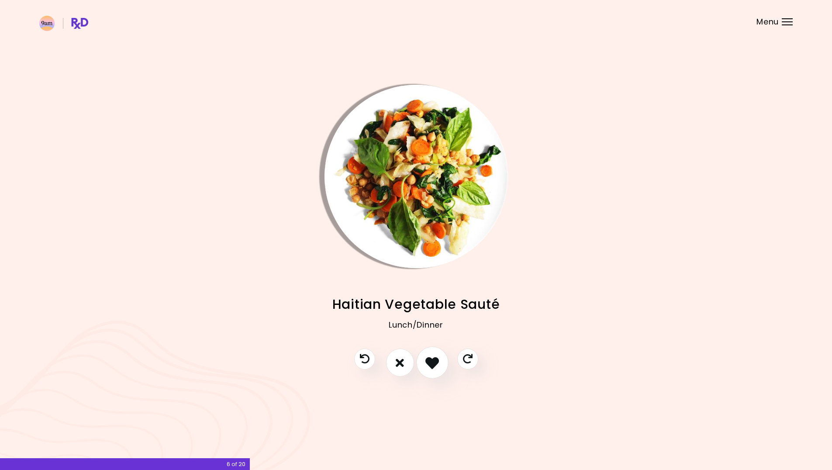
click at [432, 363] on icon "I like this recipe" at bounding box center [433, 363] width 14 height 14
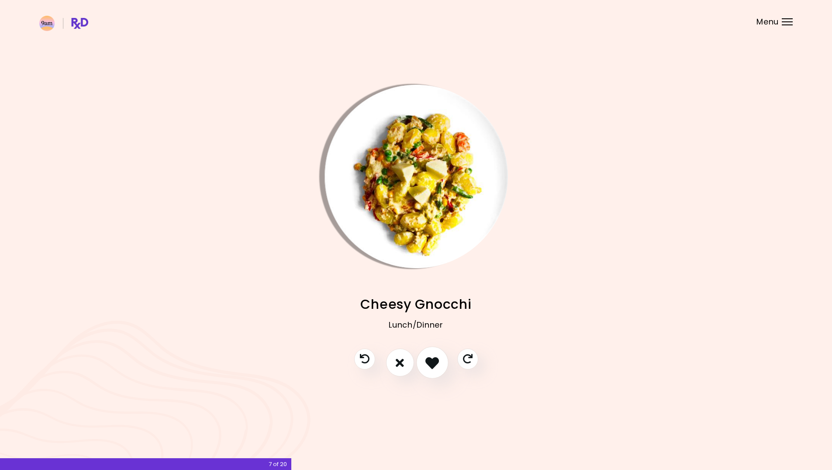
click at [432, 363] on icon "I like this recipe" at bounding box center [433, 363] width 14 height 14
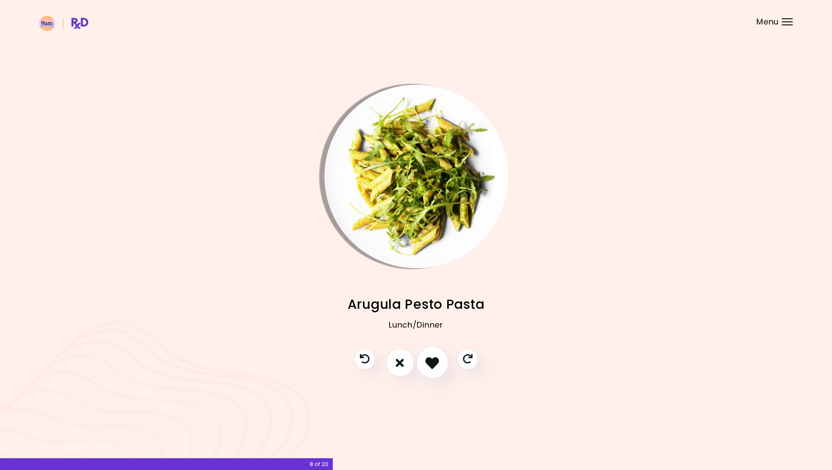
click at [432, 363] on icon "I like this recipe" at bounding box center [433, 363] width 14 height 14
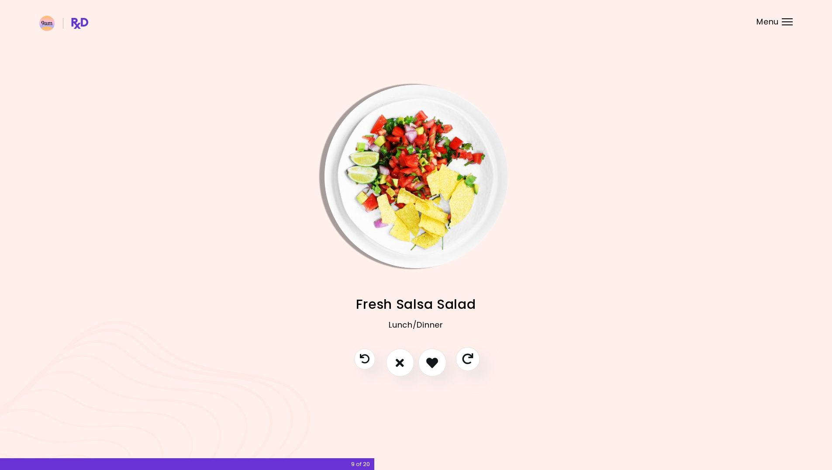
click at [467, 360] on icon "Skip" at bounding box center [467, 359] width 11 height 11
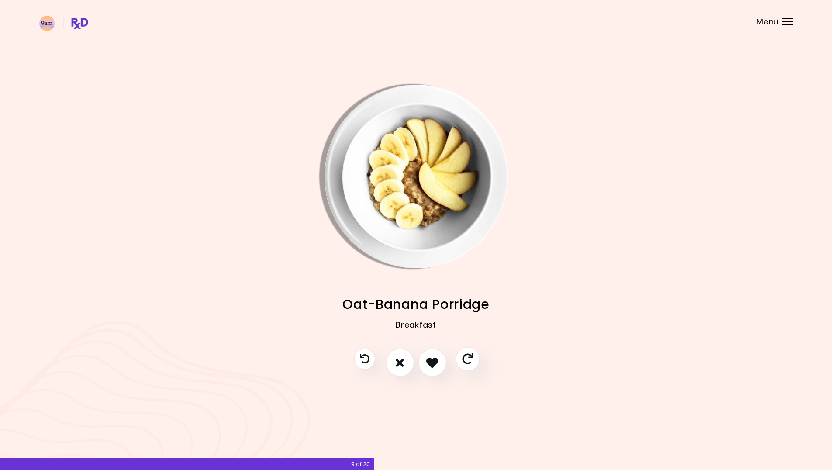
click at [467, 360] on icon "Skip" at bounding box center [467, 359] width 11 height 11
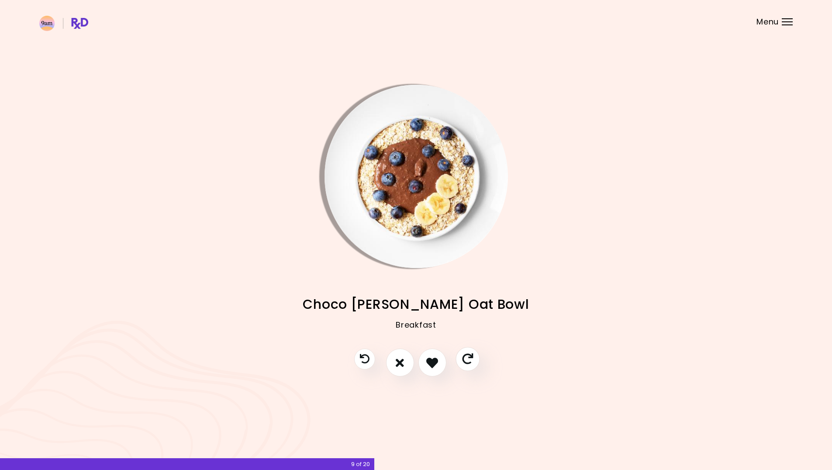
click at [467, 360] on icon "Skip" at bounding box center [467, 359] width 11 height 11
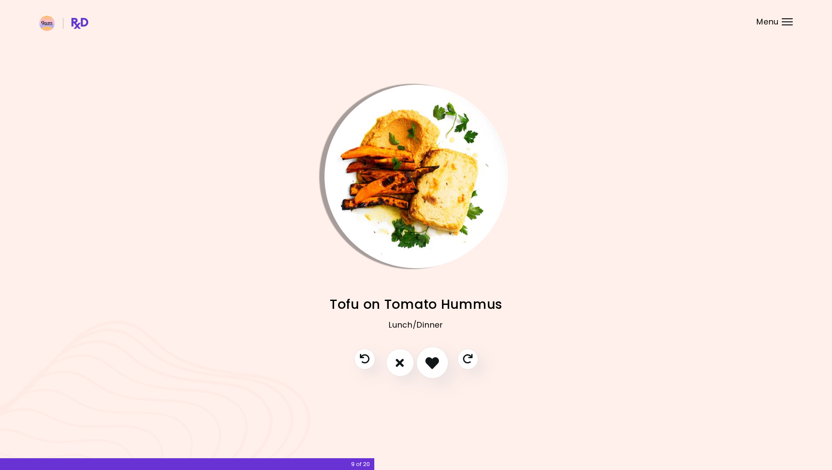
click at [431, 363] on icon "I like this recipe" at bounding box center [433, 363] width 14 height 14
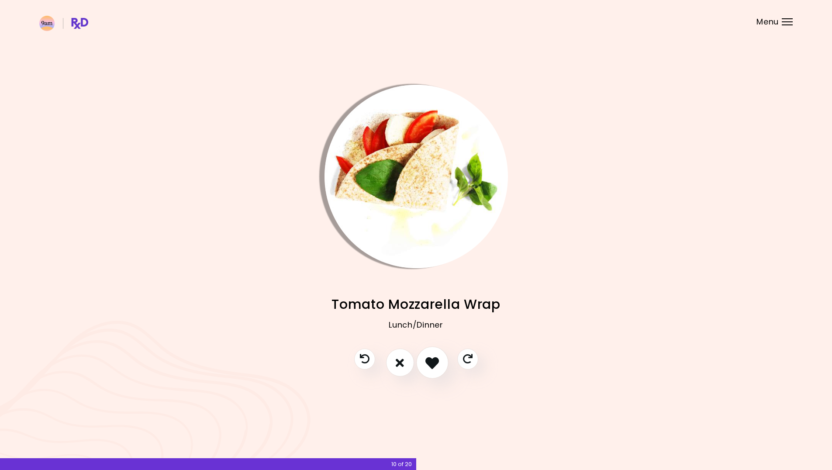
click at [431, 363] on icon "I like this recipe" at bounding box center [433, 363] width 14 height 14
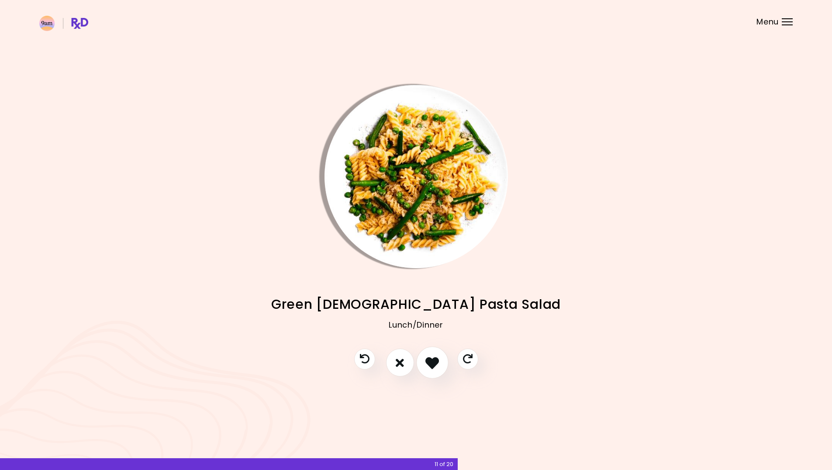
click at [431, 363] on icon "I like this recipe" at bounding box center [433, 363] width 14 height 14
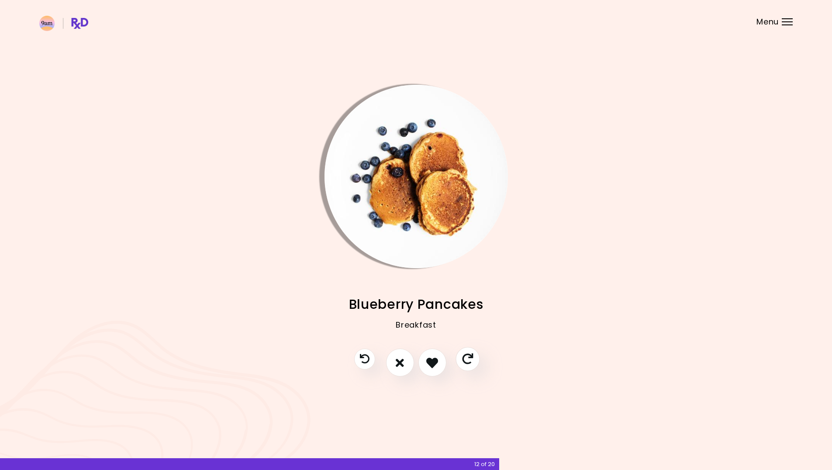
click at [471, 360] on icon "Skip" at bounding box center [467, 359] width 11 height 11
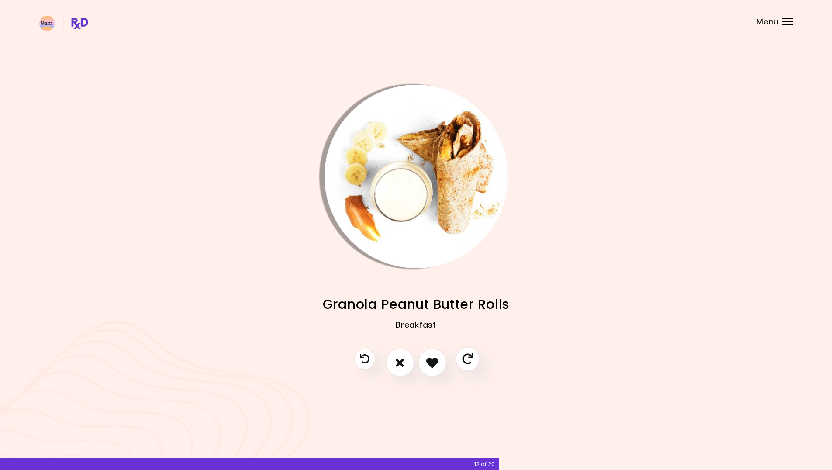
click at [471, 360] on icon "Skip" at bounding box center [467, 359] width 11 height 11
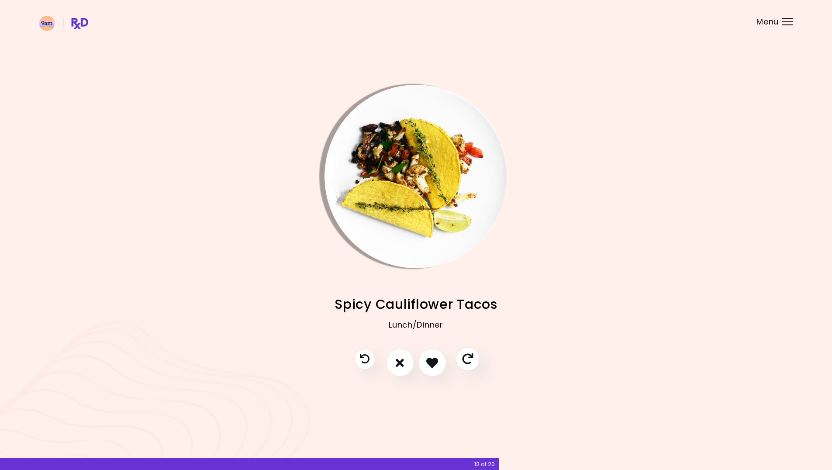
click at [464, 360] on icon "Skip" at bounding box center [467, 359] width 11 height 11
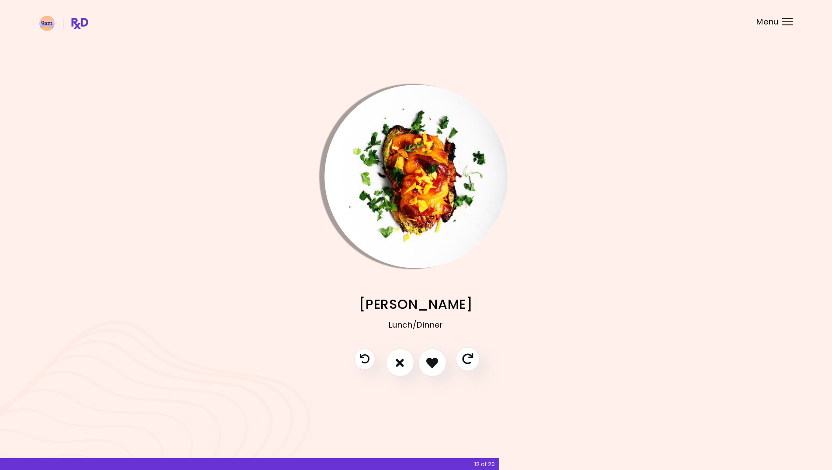
click at [464, 360] on icon "Skip" at bounding box center [467, 359] width 11 height 11
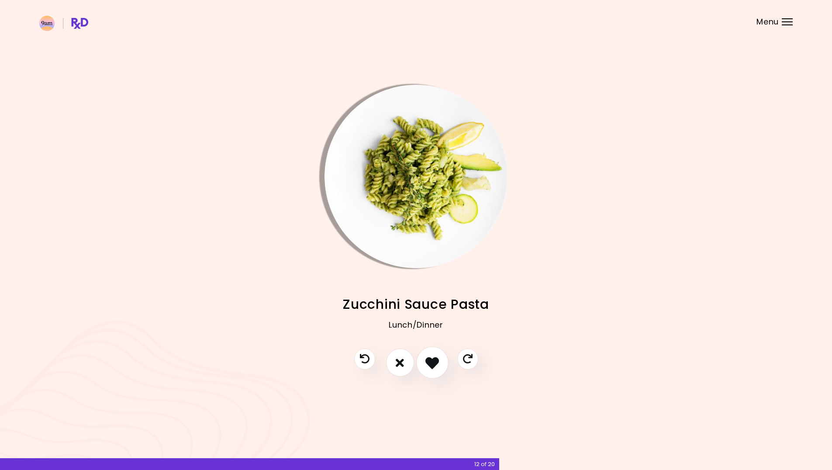
click at [434, 363] on icon "I like this recipe" at bounding box center [433, 363] width 14 height 14
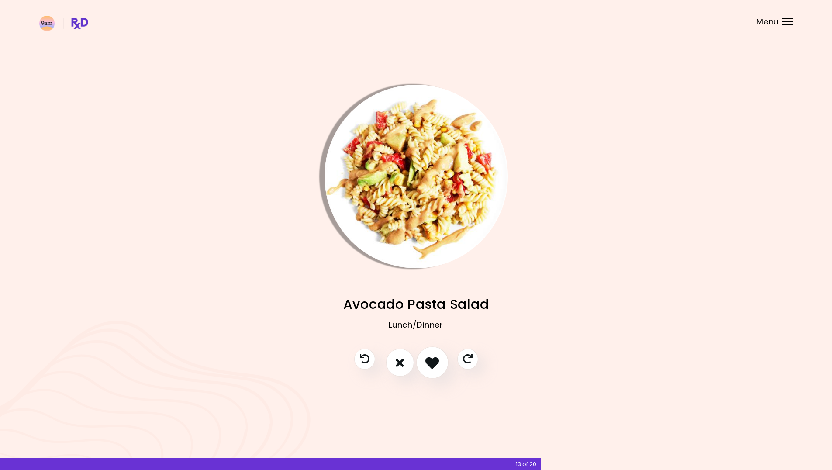
click at [431, 364] on icon "I like this recipe" at bounding box center [433, 363] width 14 height 14
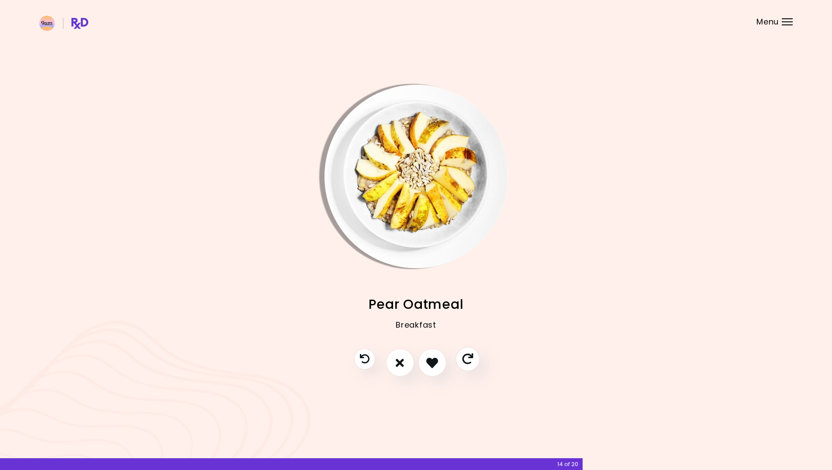
click at [468, 361] on icon "Skip" at bounding box center [467, 359] width 11 height 11
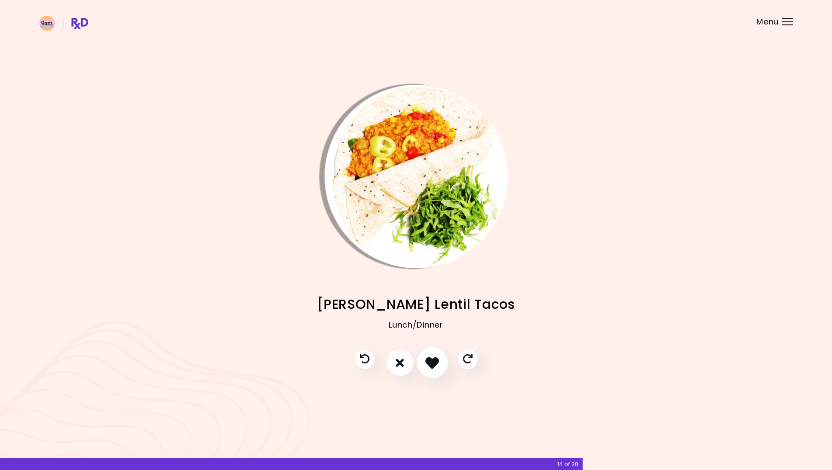
click at [432, 362] on icon "I like this recipe" at bounding box center [433, 363] width 14 height 14
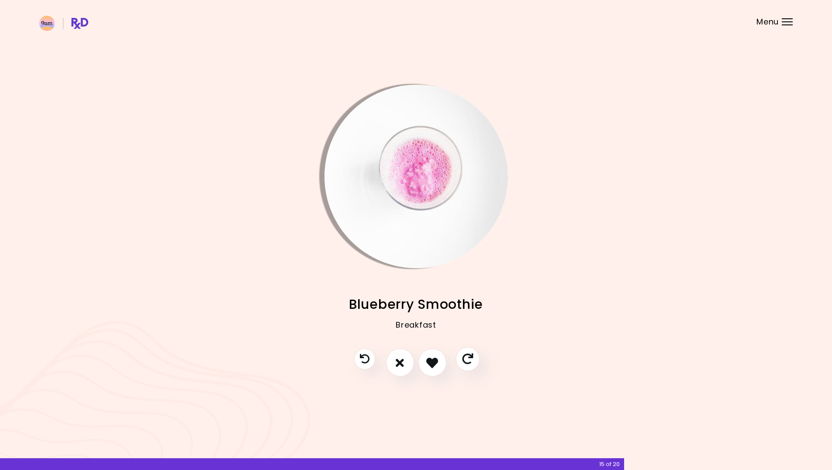
click at [472, 358] on icon "Skip" at bounding box center [467, 359] width 11 height 11
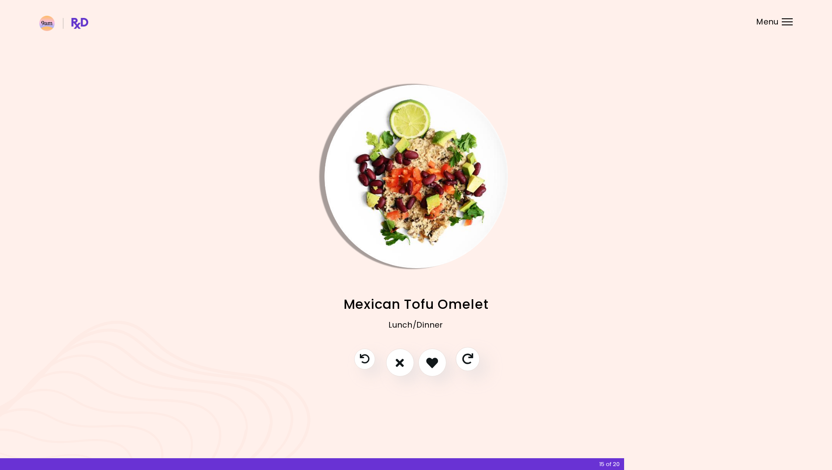
click at [471, 358] on icon "Skip" at bounding box center [467, 359] width 11 height 11
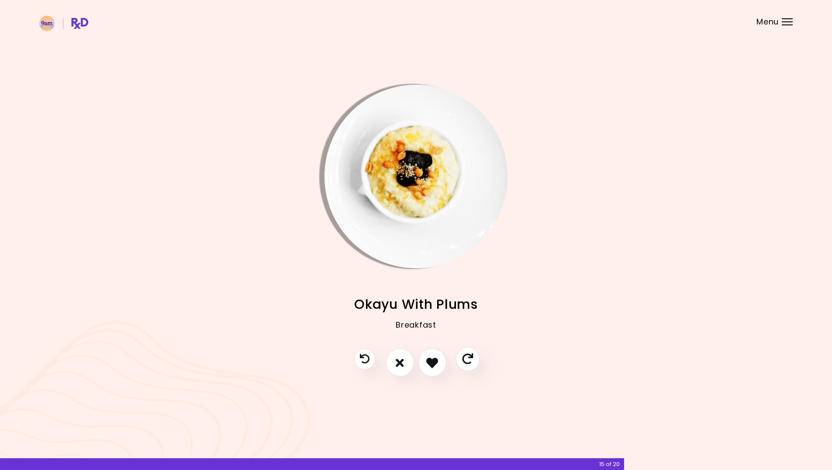
click at [471, 358] on icon "Skip" at bounding box center [467, 359] width 11 height 11
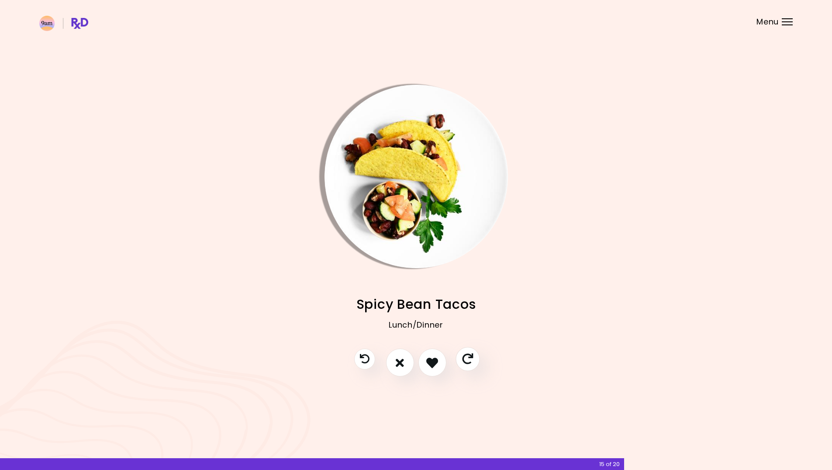
click at [471, 358] on icon "Skip" at bounding box center [467, 359] width 11 height 11
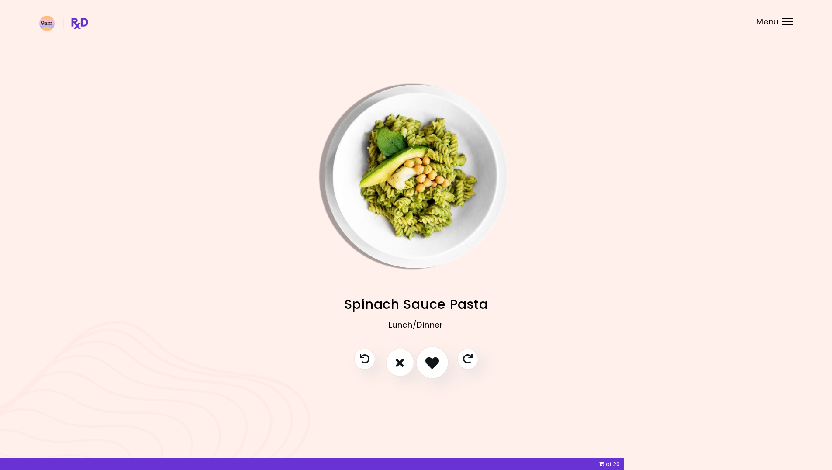
click at [430, 361] on icon "I like this recipe" at bounding box center [433, 363] width 14 height 14
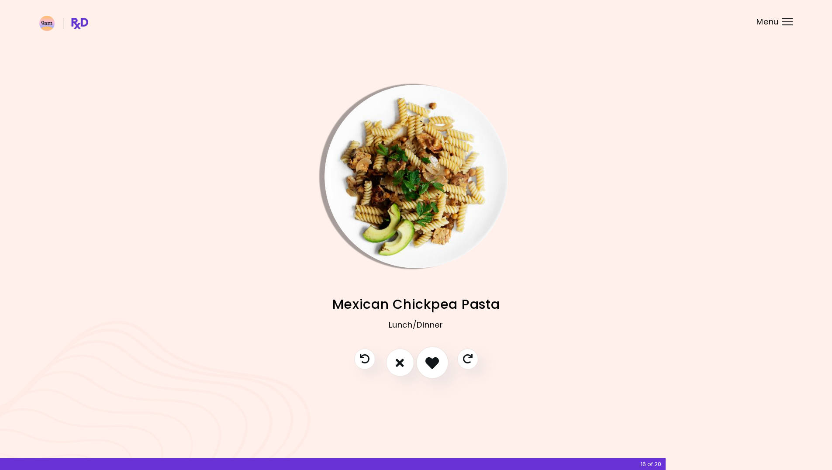
click at [430, 361] on icon "I like this recipe" at bounding box center [433, 363] width 14 height 14
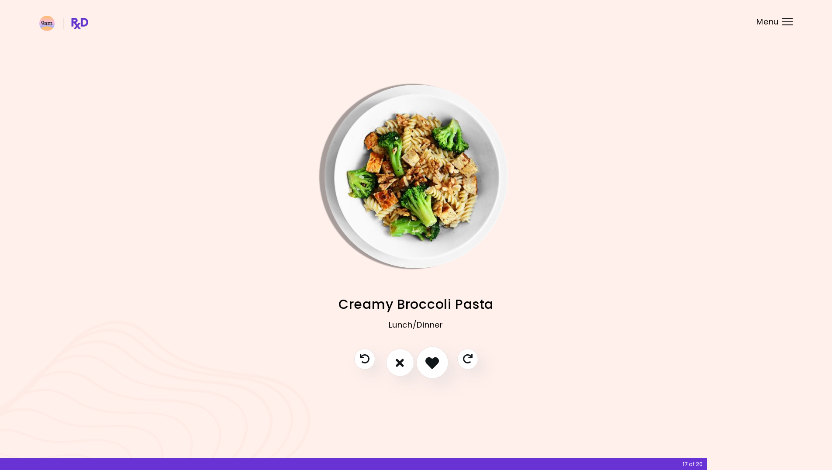
click at [430, 361] on icon "I like this recipe" at bounding box center [433, 363] width 14 height 14
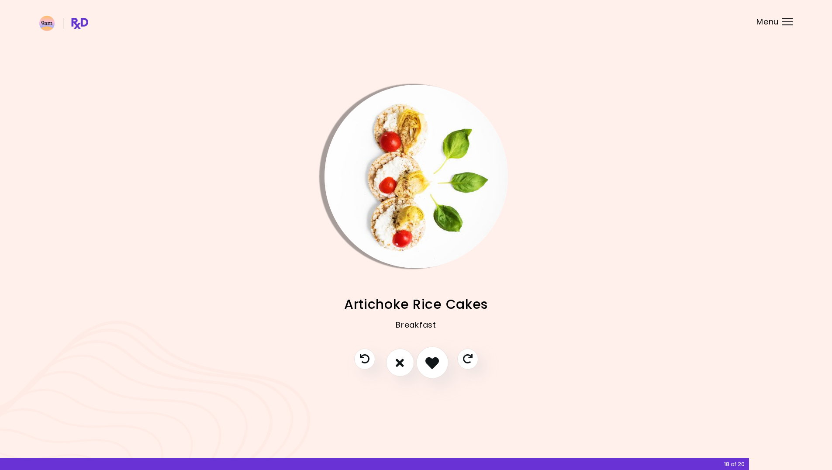
click at [430, 361] on icon "I like this recipe" at bounding box center [433, 363] width 14 height 14
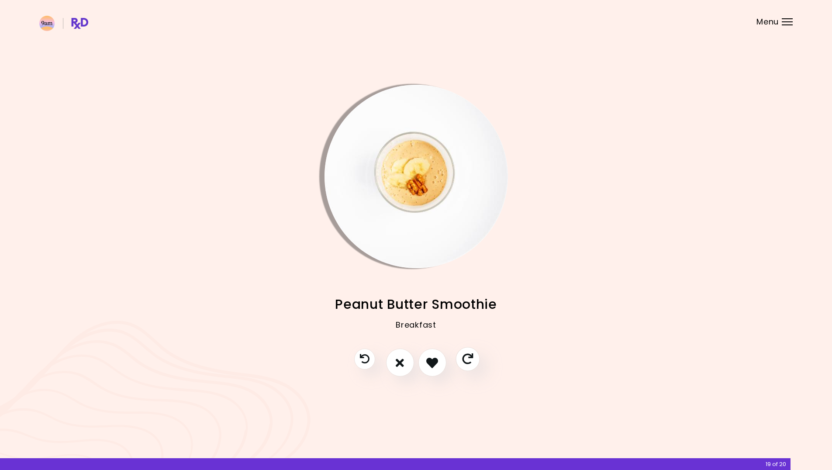
click at [470, 357] on icon "Skip" at bounding box center [467, 359] width 11 height 11
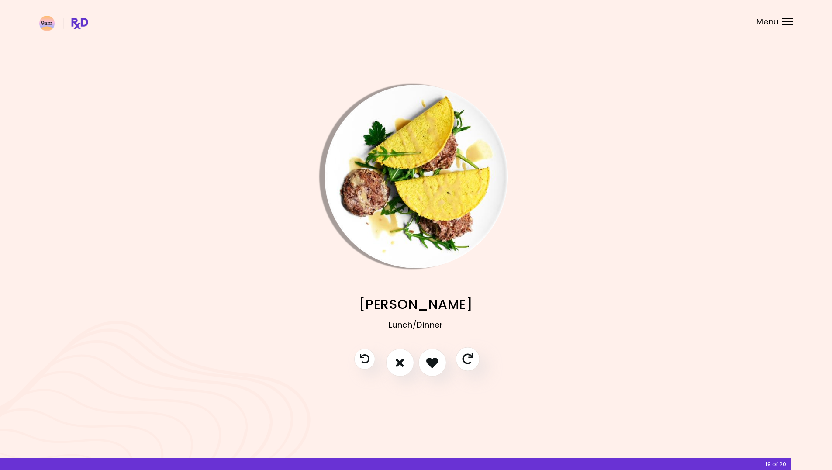
click at [470, 357] on icon "Skip" at bounding box center [467, 359] width 11 height 11
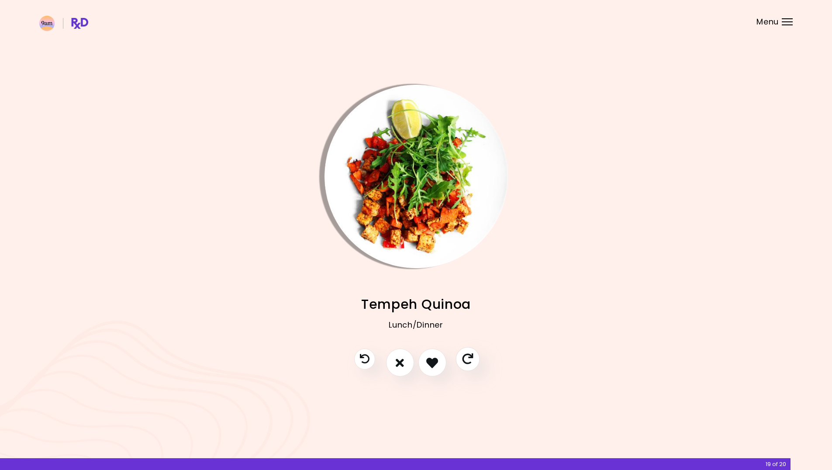
click at [469, 361] on icon "Skip" at bounding box center [467, 359] width 11 height 11
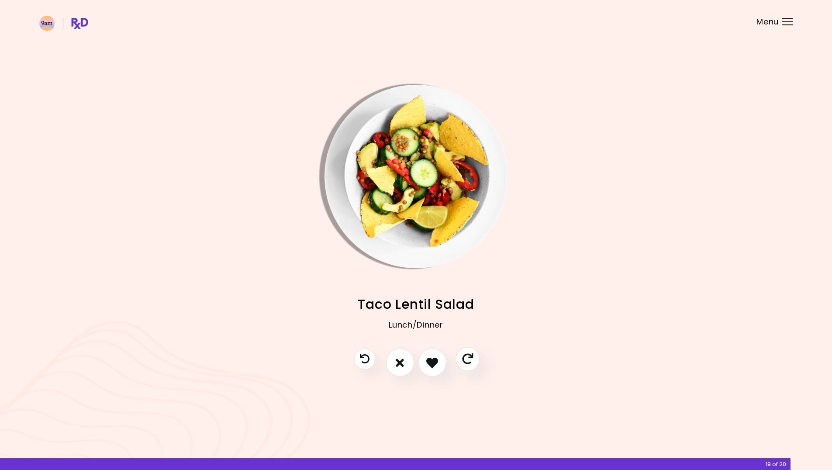
click at [468, 360] on icon "Skip" at bounding box center [467, 359] width 11 height 11
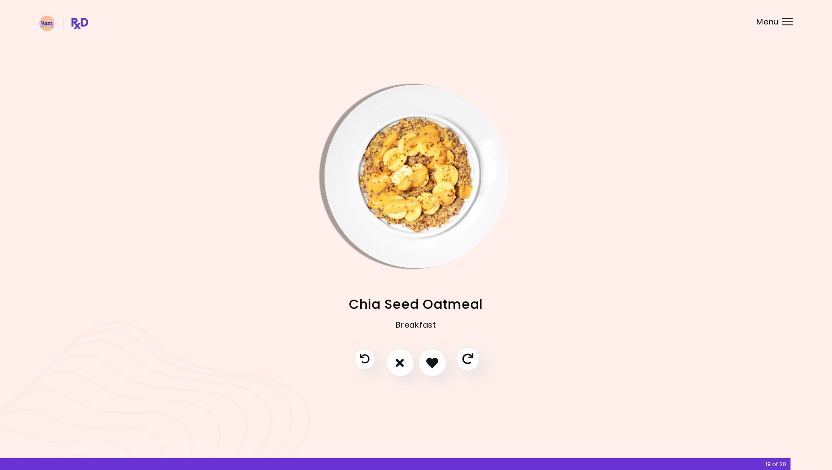
click at [468, 360] on icon "Skip" at bounding box center [467, 359] width 11 height 11
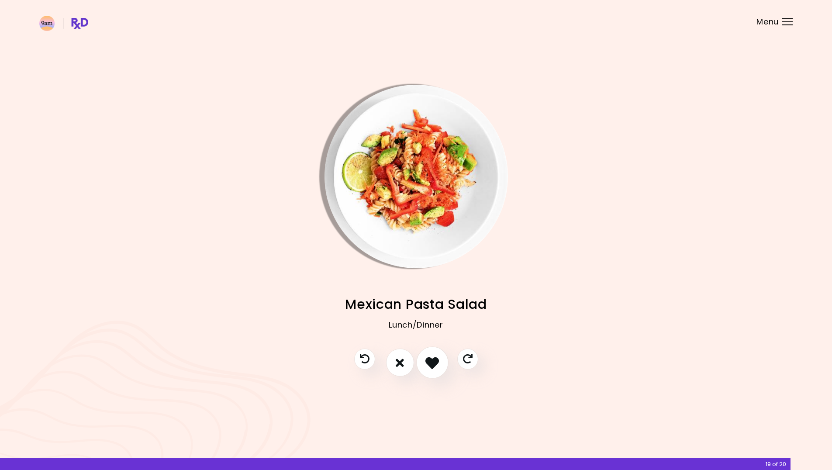
click at [434, 359] on icon "I like this recipe" at bounding box center [433, 363] width 14 height 14
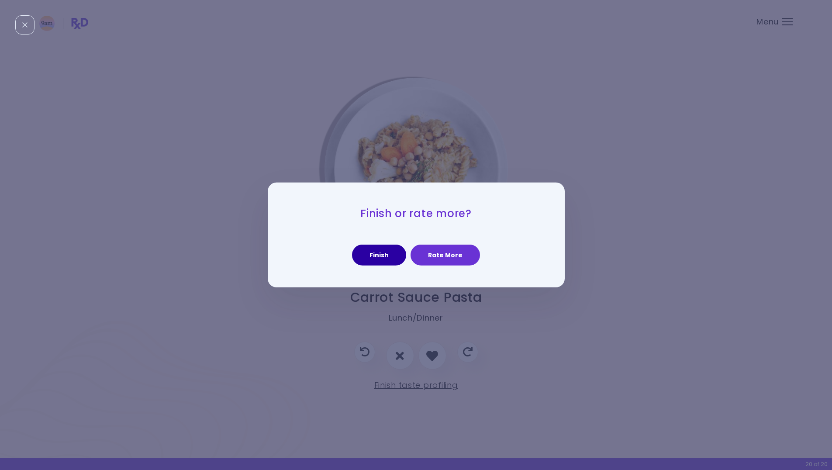
click at [387, 256] on button "Finish" at bounding box center [379, 255] width 54 height 21
